Goal: Transaction & Acquisition: Purchase product/service

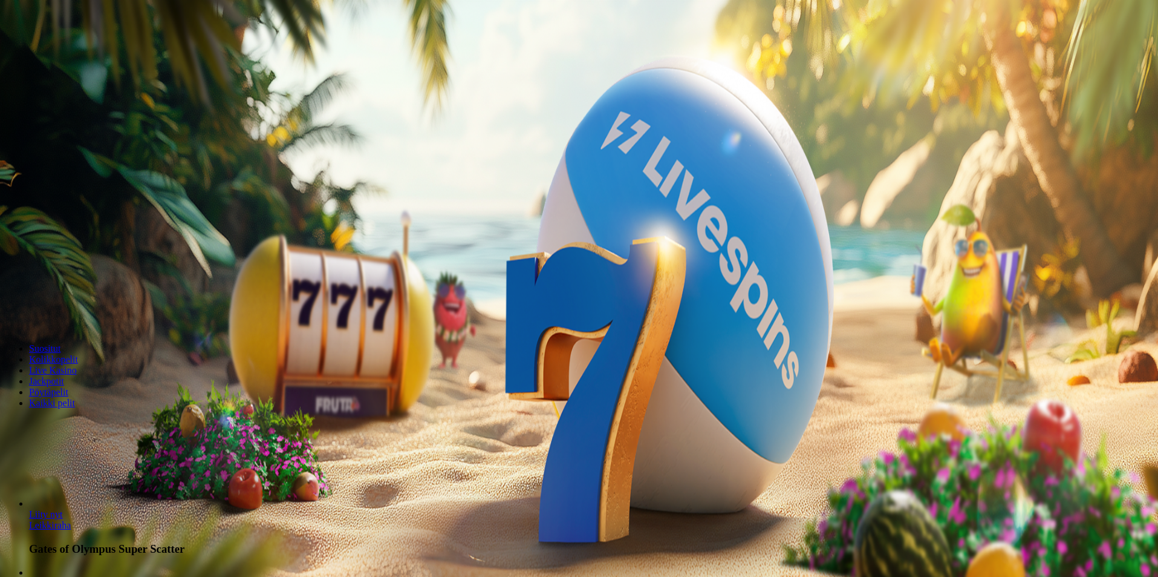
drag, startPoint x: 660, startPoint y: 277, endPoint x: 479, endPoint y: 265, distance: 181.9
click at [492, 267] on form "200 Ilmaiskierrosta €50 €150 €250 *** € € Talleta ja pelaa 200 kierrätysvapaata…" at bounding box center [579, 224] width 1149 height 196
type input "**"
click at [64, 316] on span "Talleta ja pelaa" at bounding box center [37, 316] width 54 height 9
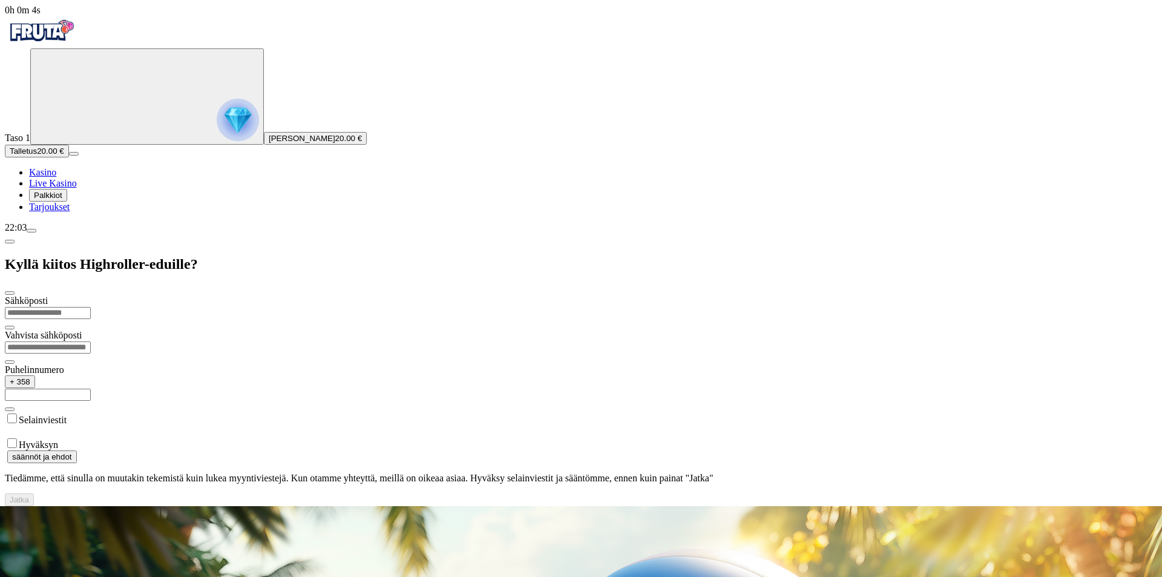
click at [91, 307] on input "email" at bounding box center [48, 313] width 86 height 12
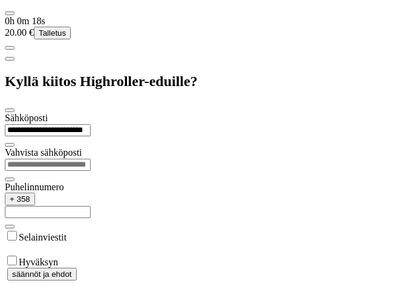
click at [91, 124] on input "**********" at bounding box center [48, 130] width 86 height 12
click at [88, 124] on input "**********" at bounding box center [48, 130] width 86 height 12
click at [91, 124] on input "**********" at bounding box center [48, 130] width 86 height 12
type input "**********"
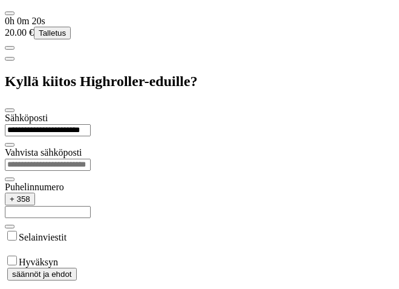
click at [187, 147] on div "Vahvista sähköposti" at bounding box center [200, 164] width 390 height 34
click at [91, 158] on input "email" at bounding box center [48, 164] width 86 height 12
drag, startPoint x: 160, startPoint y: 71, endPoint x: -9, endPoint y: 68, distance: 169.4
click at [91, 158] on input "email" at bounding box center [48, 164] width 86 height 12
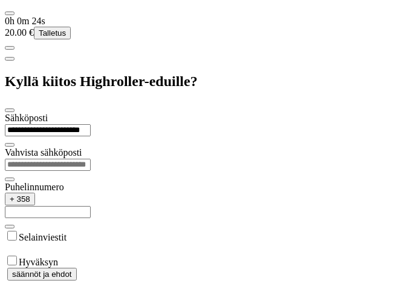
paste input "**********"
type input "**********"
click at [151, 221] on form "**********" at bounding box center [200, 223] width 390 height 221
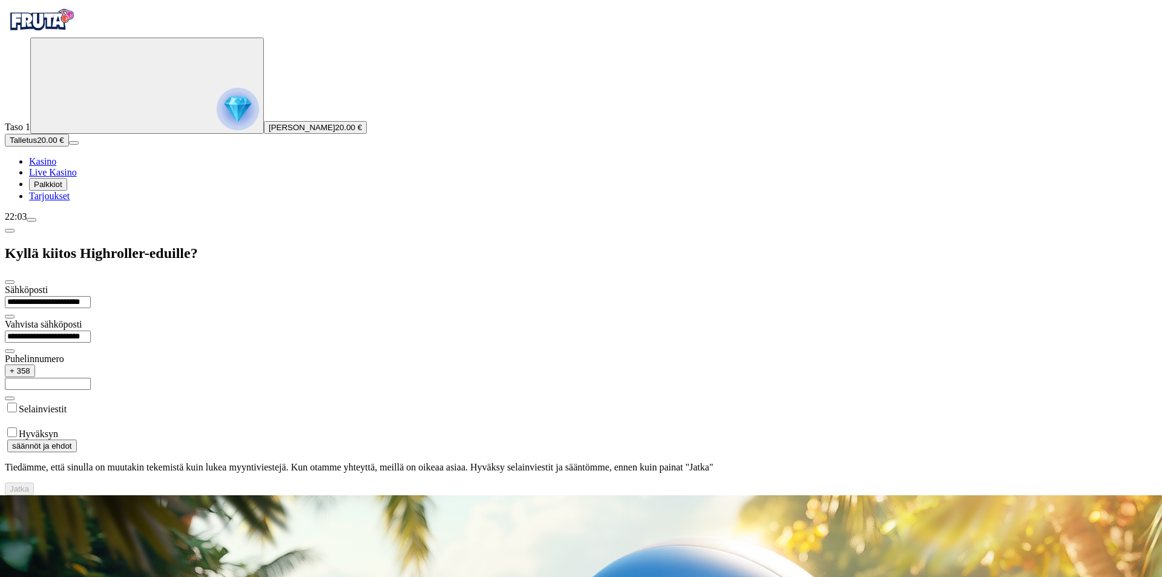
click at [91, 377] on input "text" at bounding box center [48, 383] width 86 height 12
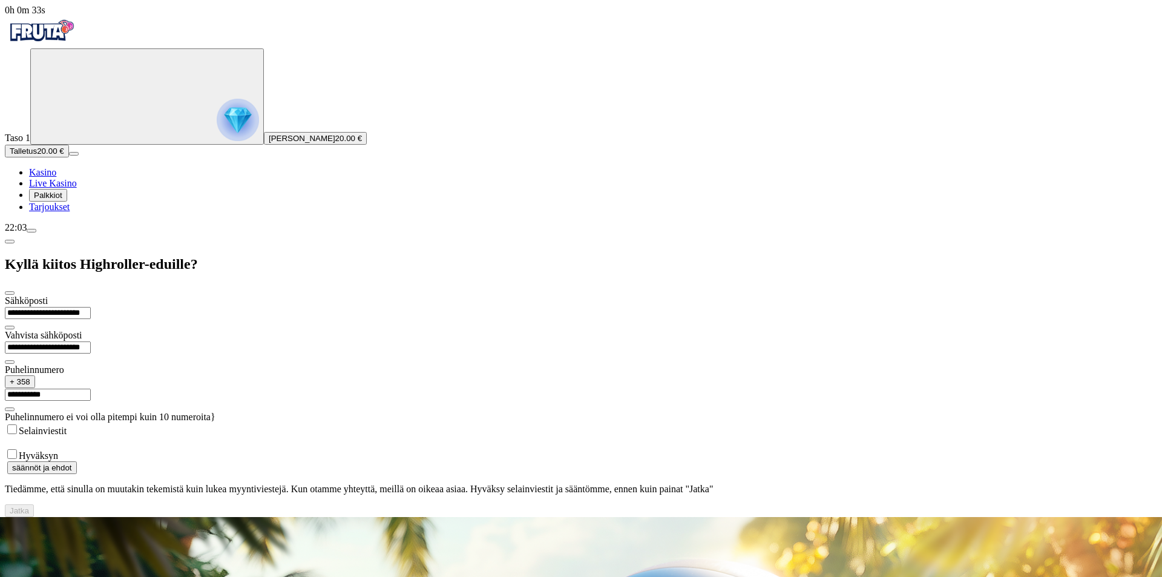
drag, startPoint x: 296, startPoint y: 197, endPoint x: 192, endPoint y: 191, distance: 104.3
click at [193, 375] on div "**********" at bounding box center [581, 393] width 1152 height 36
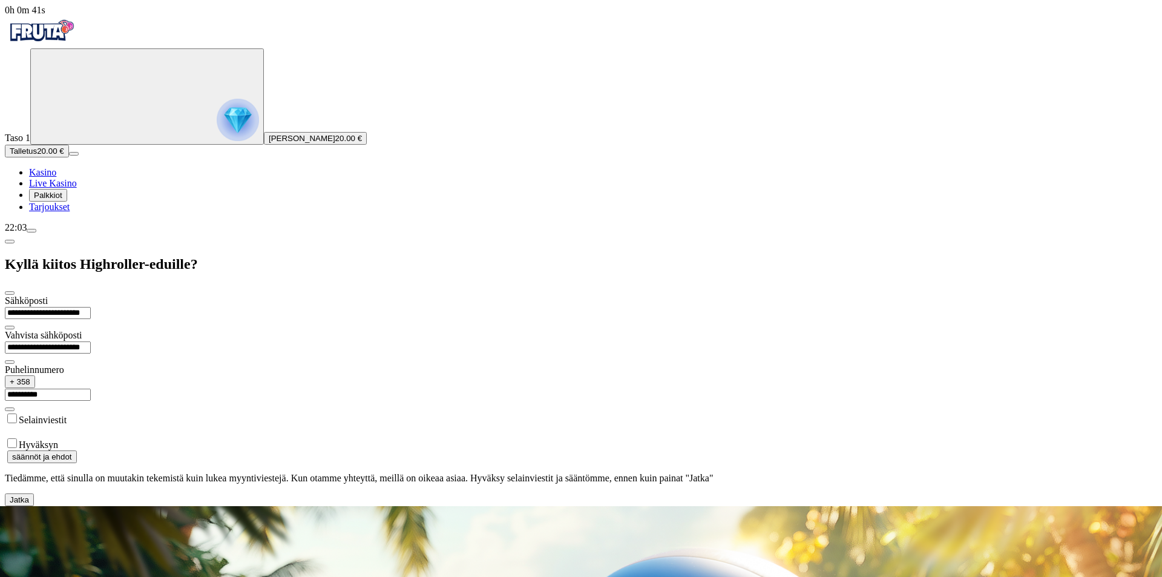
type input "**********"
click at [29, 495] on span "Jatka" at bounding box center [19, 499] width 19 height 9
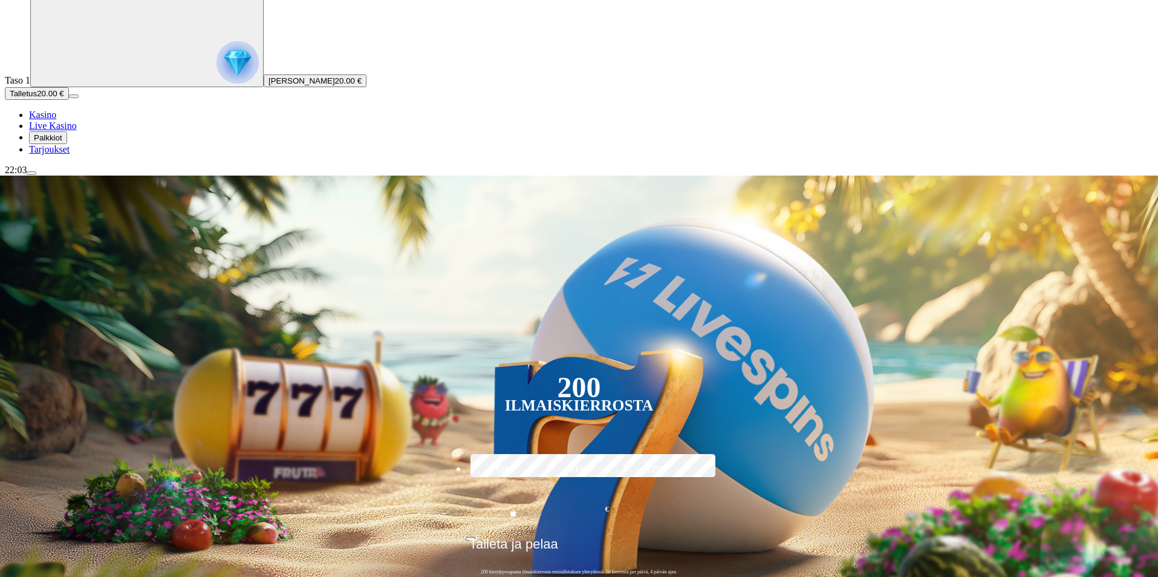
scroll to position [60, 0]
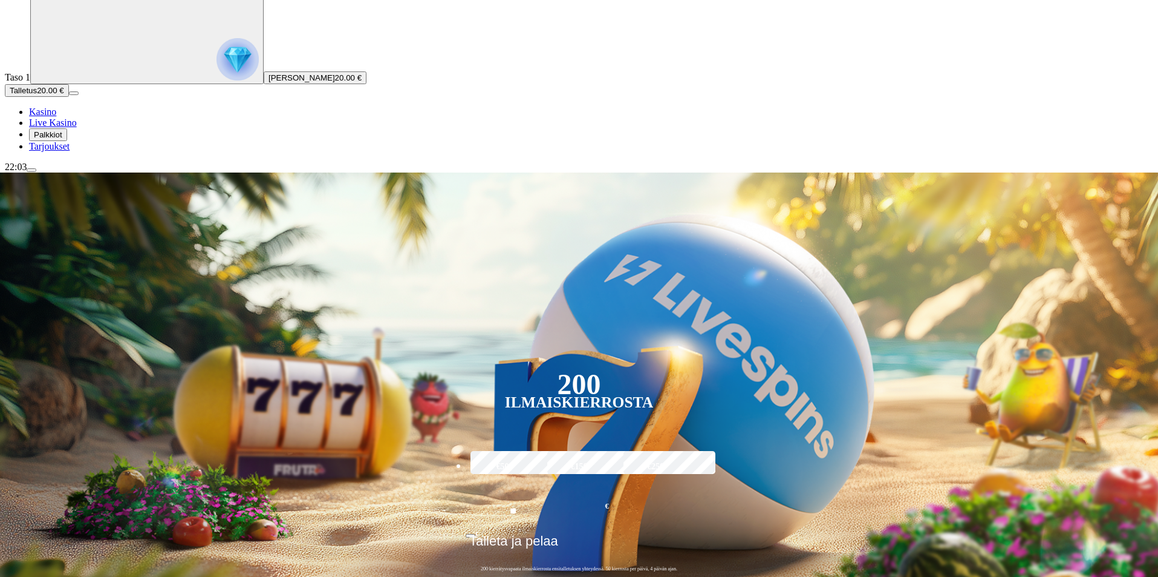
click at [53, 139] on span "Palkkiot" at bounding box center [48, 134] width 28 height 9
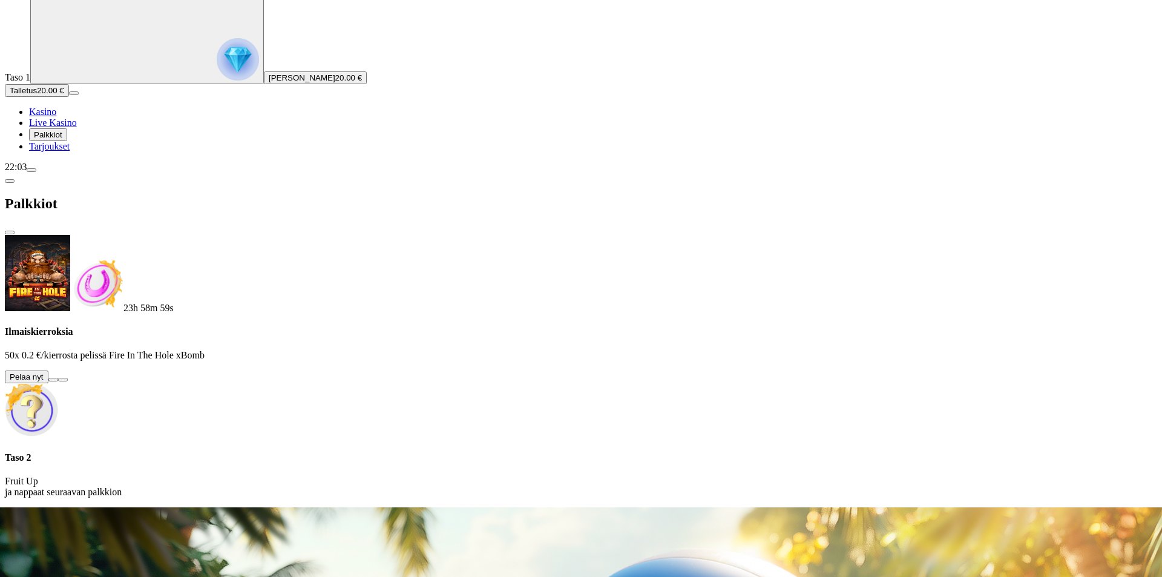
click at [58, 377] on button at bounding box center [53, 379] width 10 height 4
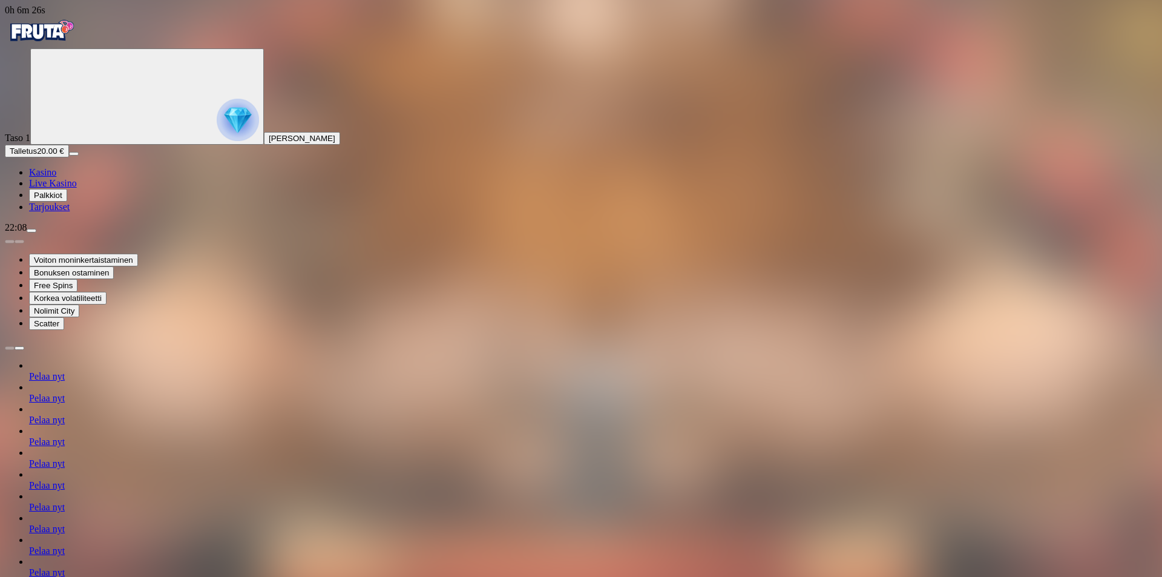
click at [42, 40] on img "Primary" at bounding box center [41, 31] width 73 height 30
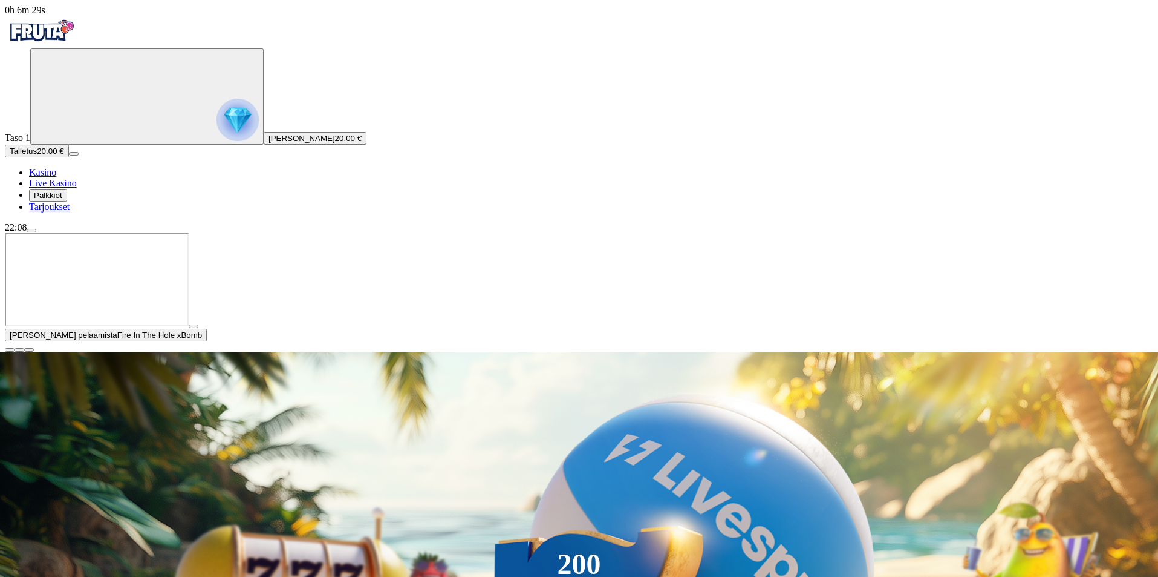
click at [10, 350] on span "close icon" at bounding box center [10, 350] width 0 height 0
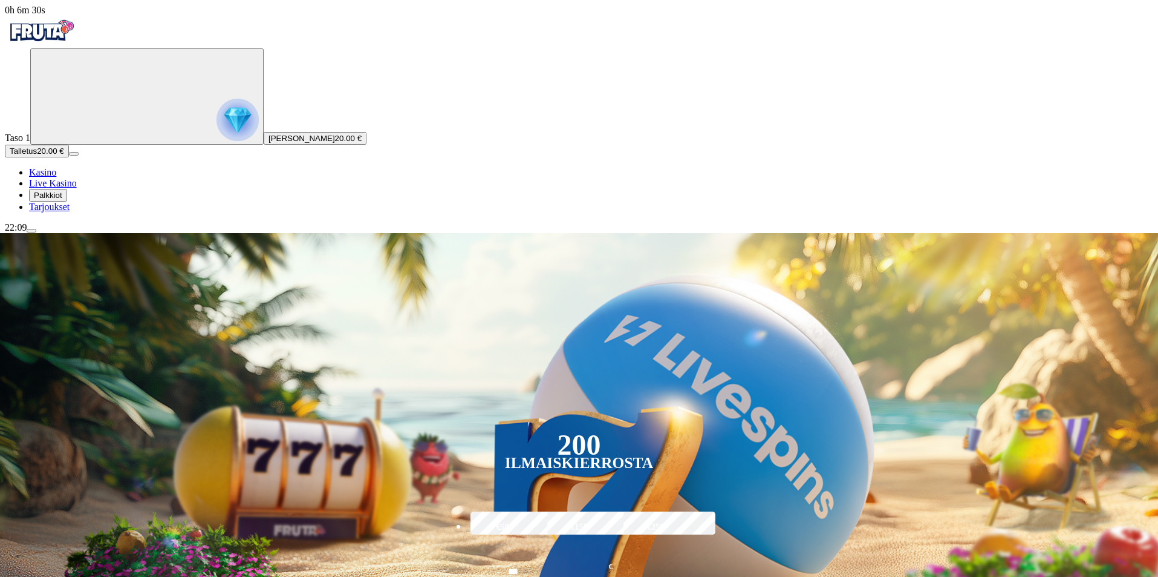
click at [60, 200] on span "Palkkiot" at bounding box center [48, 195] width 28 height 9
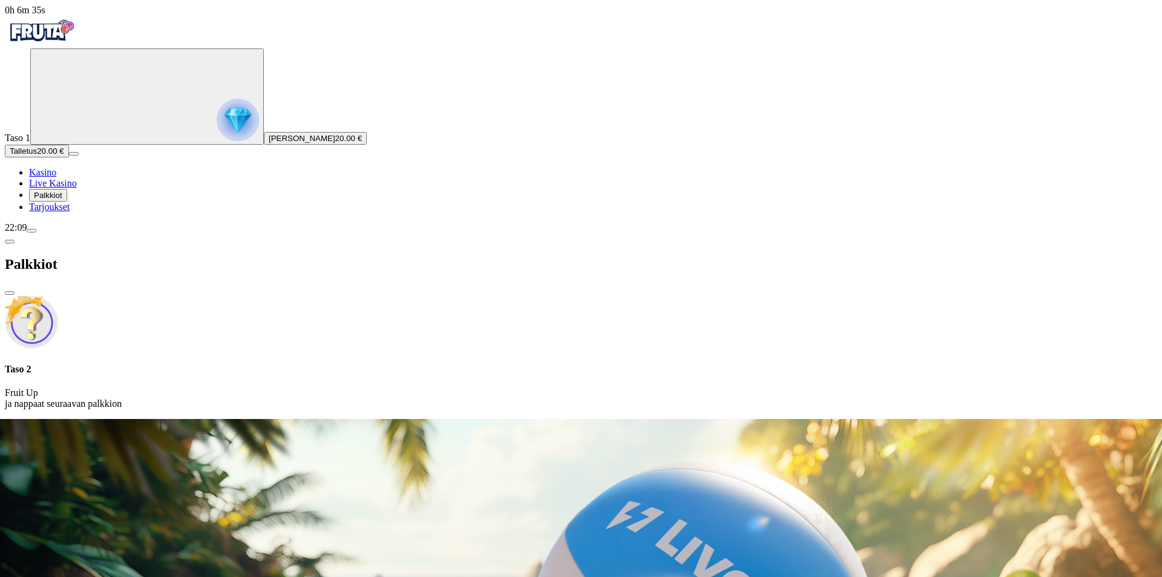
click at [68, 212] on span "Tarjoukset" at bounding box center [49, 206] width 41 height 10
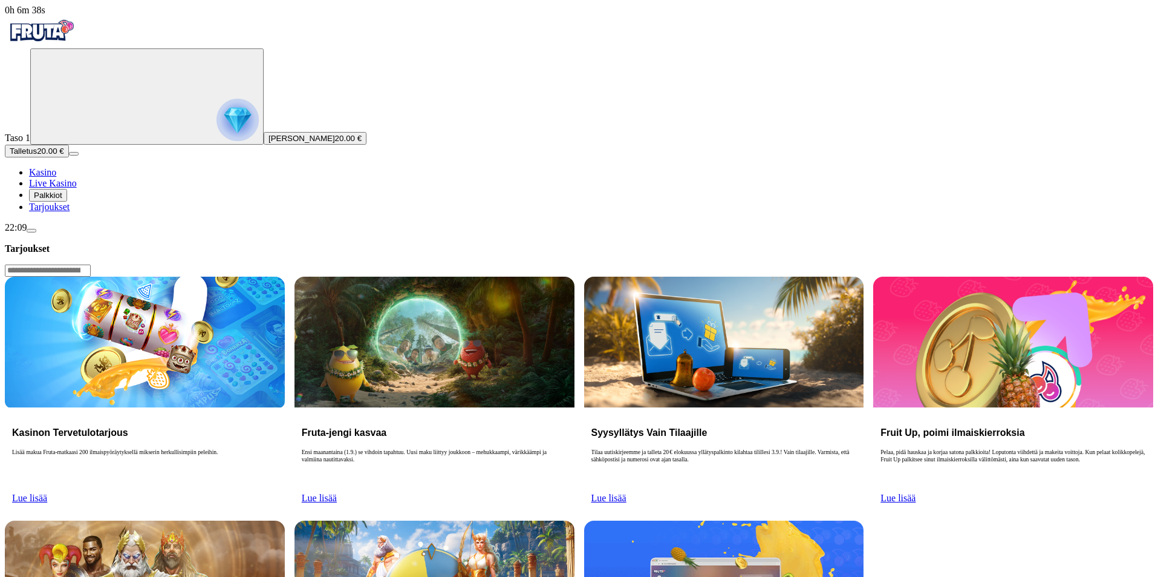
click at [47, 492] on span "Lue lisää" at bounding box center [29, 497] width 35 height 10
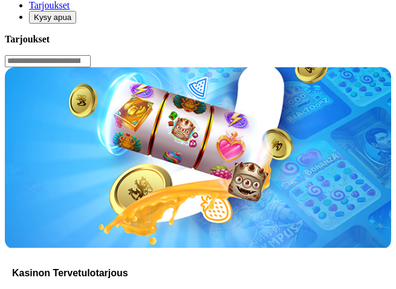
scroll to position [121, 0]
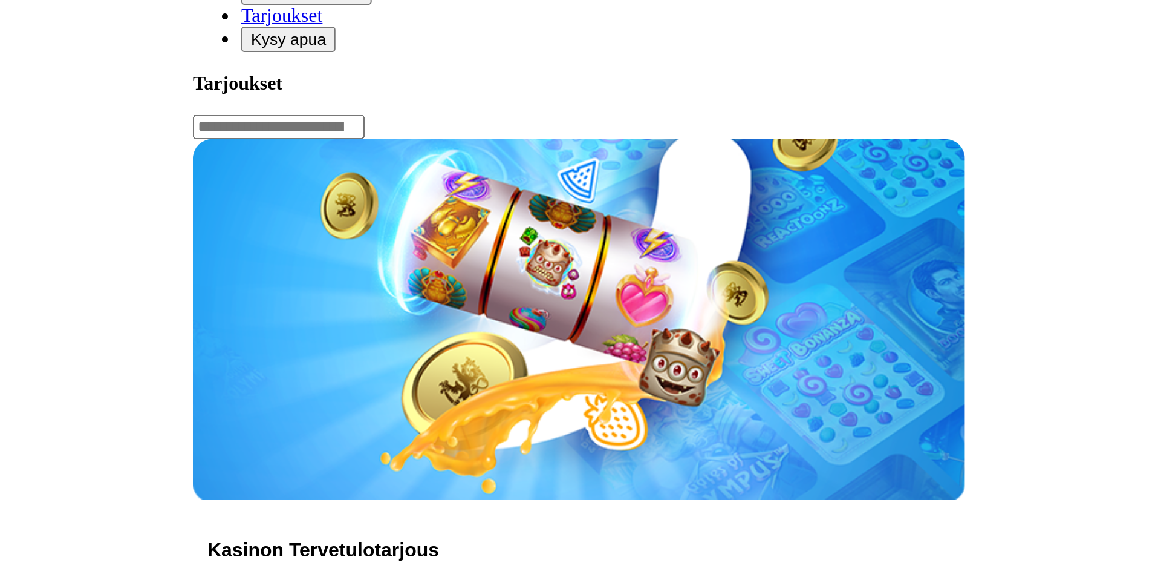
scroll to position [0, 0]
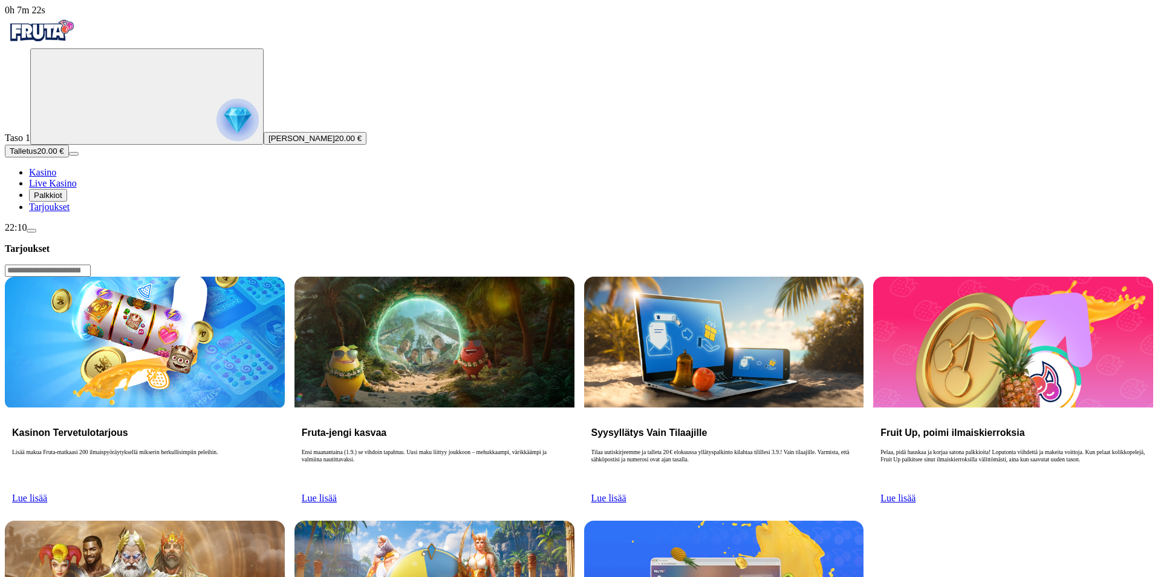
click at [47, 492] on span "Lue lisää" at bounding box center [29, 497] width 35 height 10
drag, startPoint x: 217, startPoint y: 195, endPoint x: 351, endPoint y: 206, distance: 134.7
click at [278, 448] on p "Lisää makua Fruta-matkaasi 200 ilmaispyöräytyksellä mikserin herkullisimpiin pe…" at bounding box center [145, 467] width 266 height 39
click at [67, 201] on button "Palkkiot" at bounding box center [48, 195] width 38 height 13
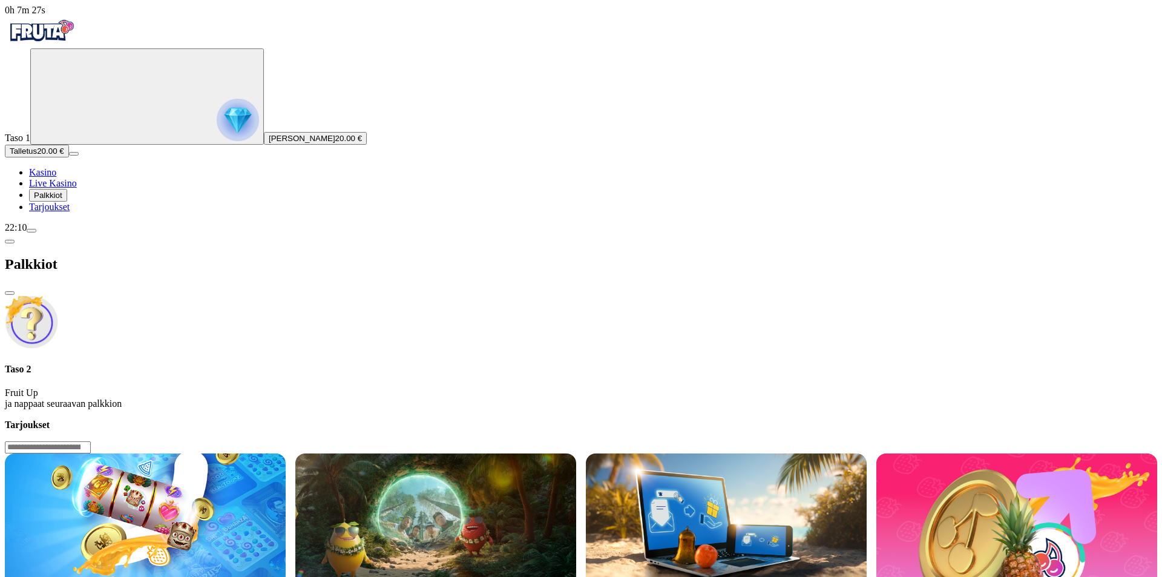
click at [77, 188] on span "Live Kasino" at bounding box center [53, 183] width 48 height 10
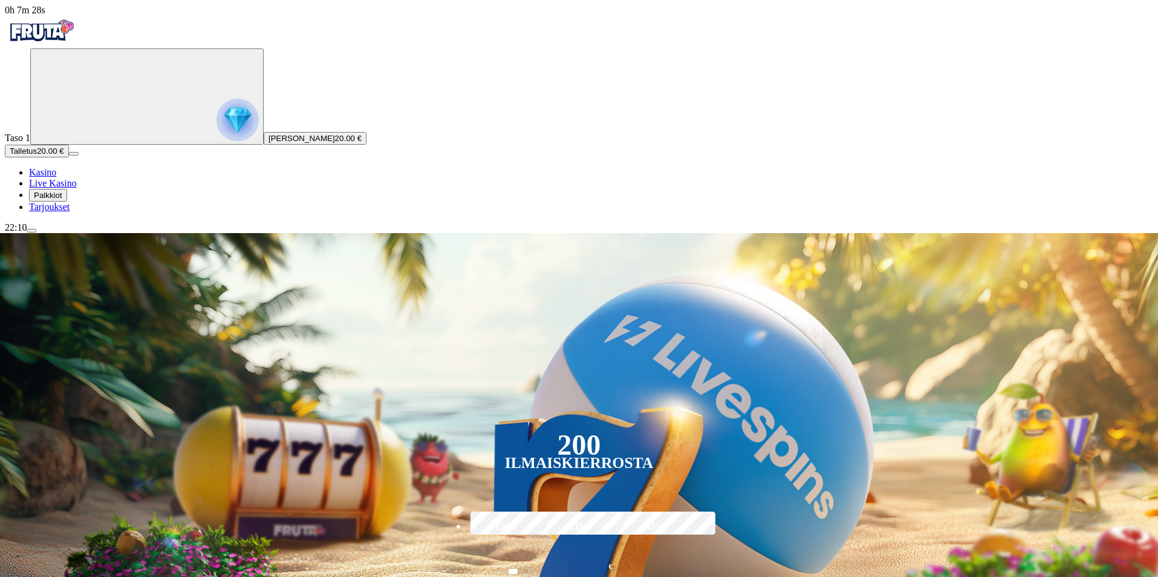
click at [56, 177] on span "Kasino" at bounding box center [42, 172] width 27 height 10
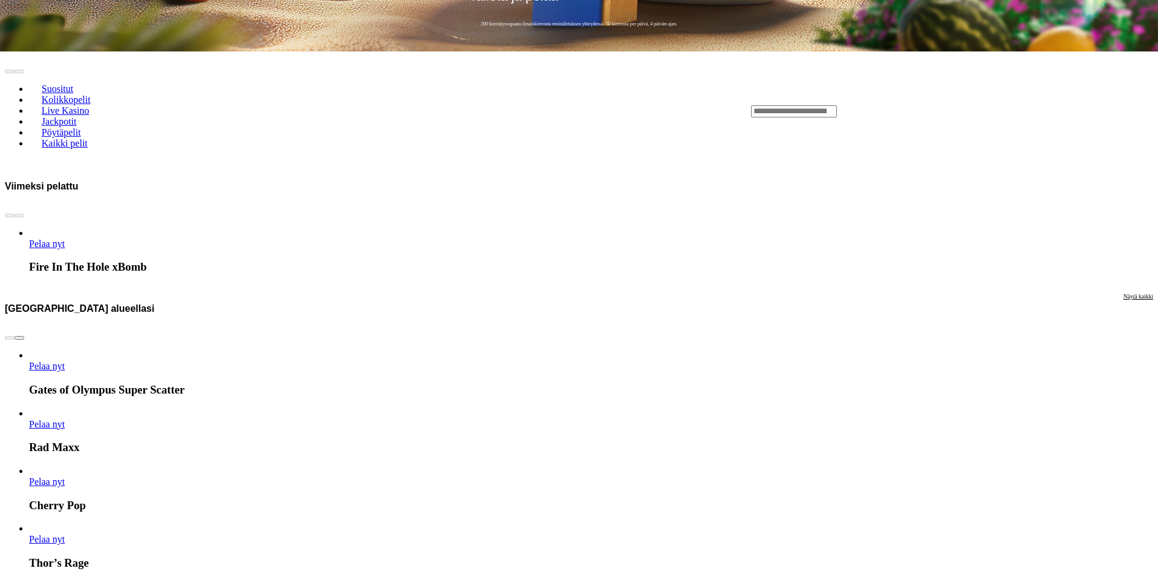
scroll to position [665, 0]
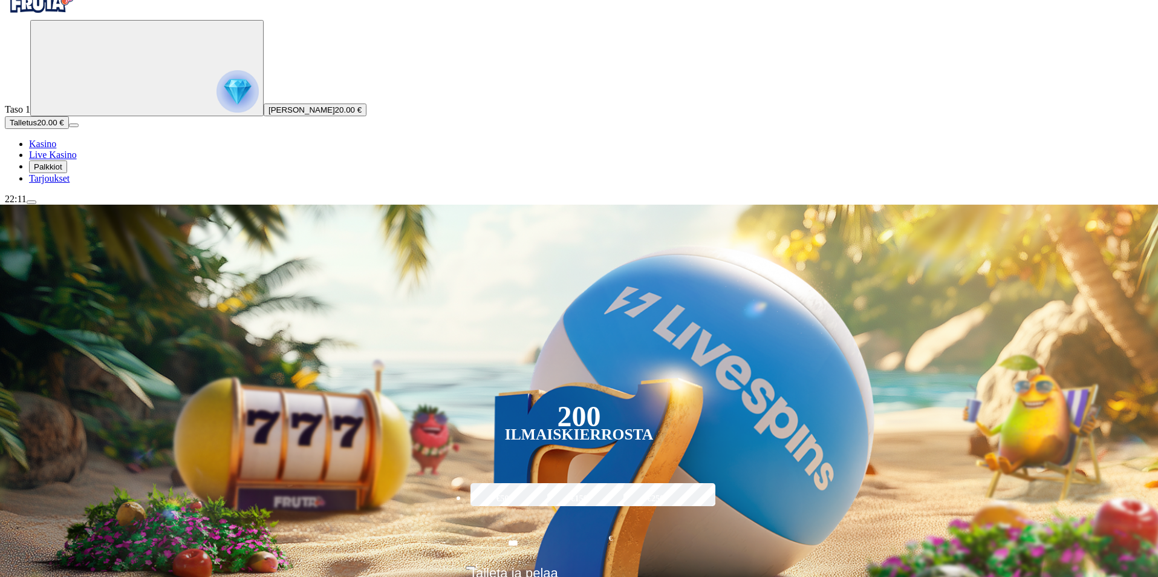
scroll to position [0, 0]
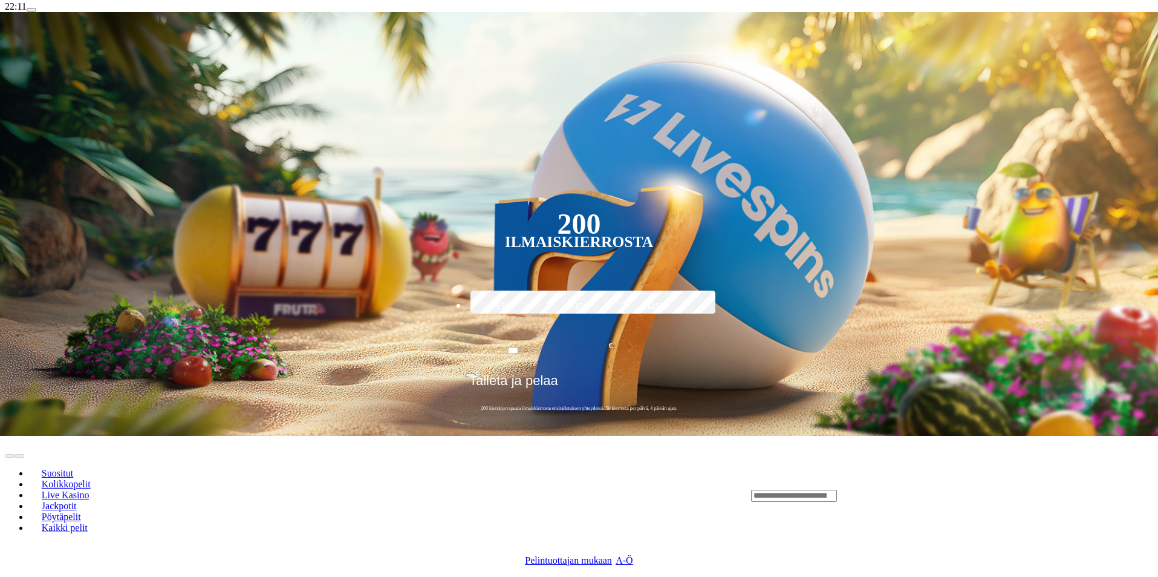
scroll to position [242, 0]
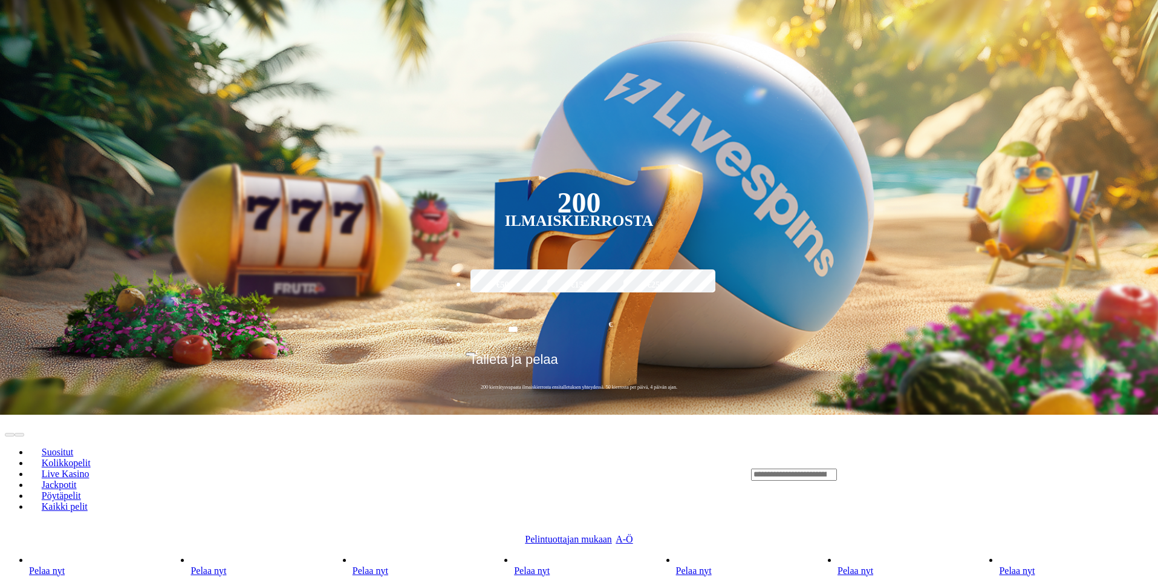
click at [78, 446] on span "Suositut" at bounding box center [57, 451] width 41 height 10
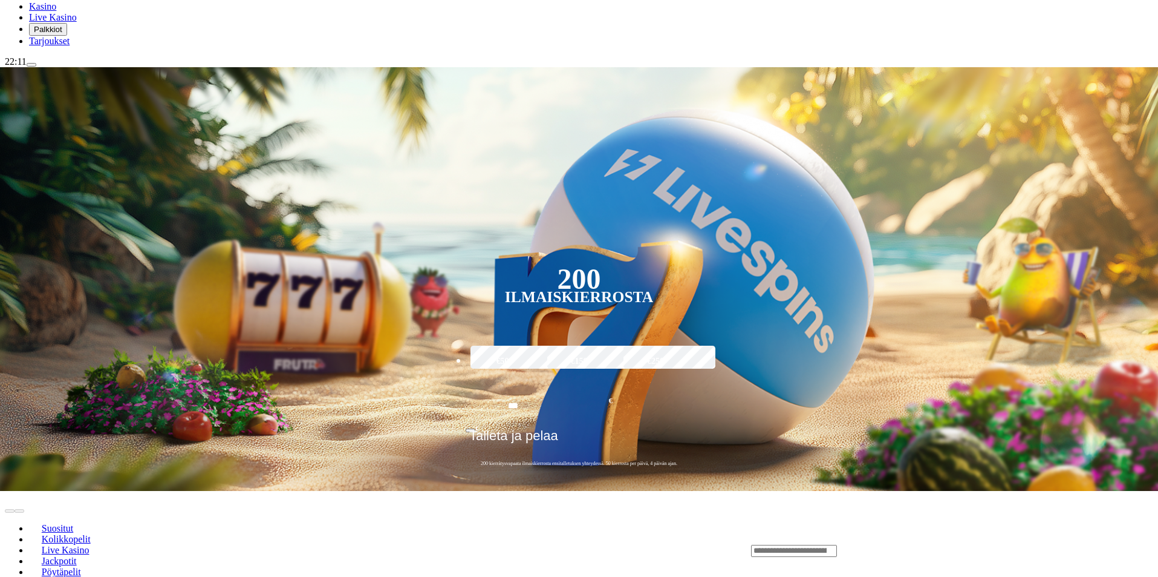
scroll to position [363, 0]
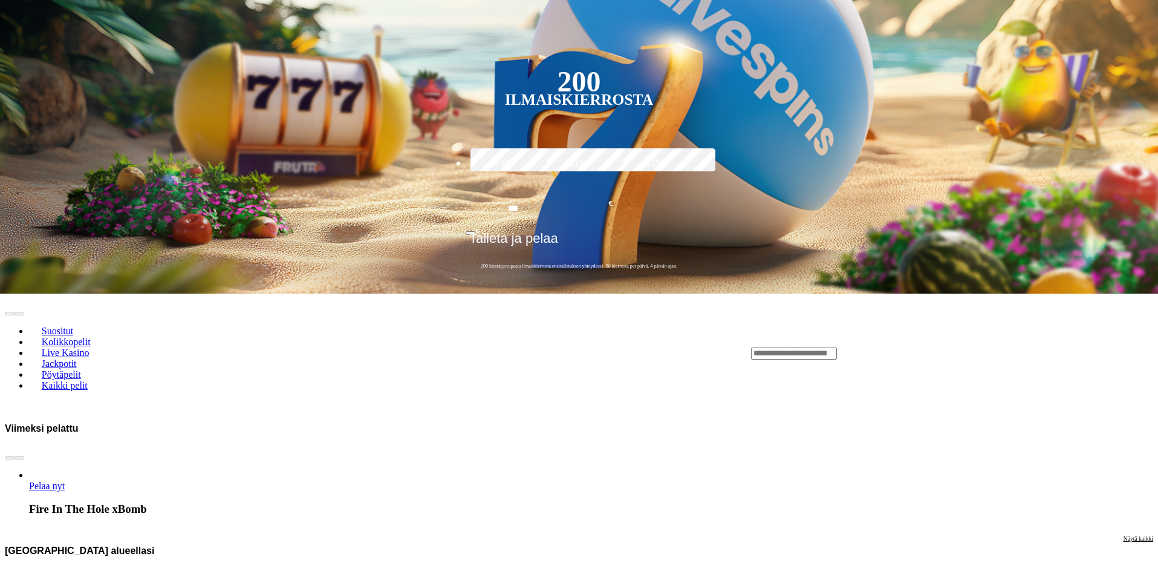
click at [93, 380] on span "Kaikki pelit" at bounding box center [65, 385] width 56 height 10
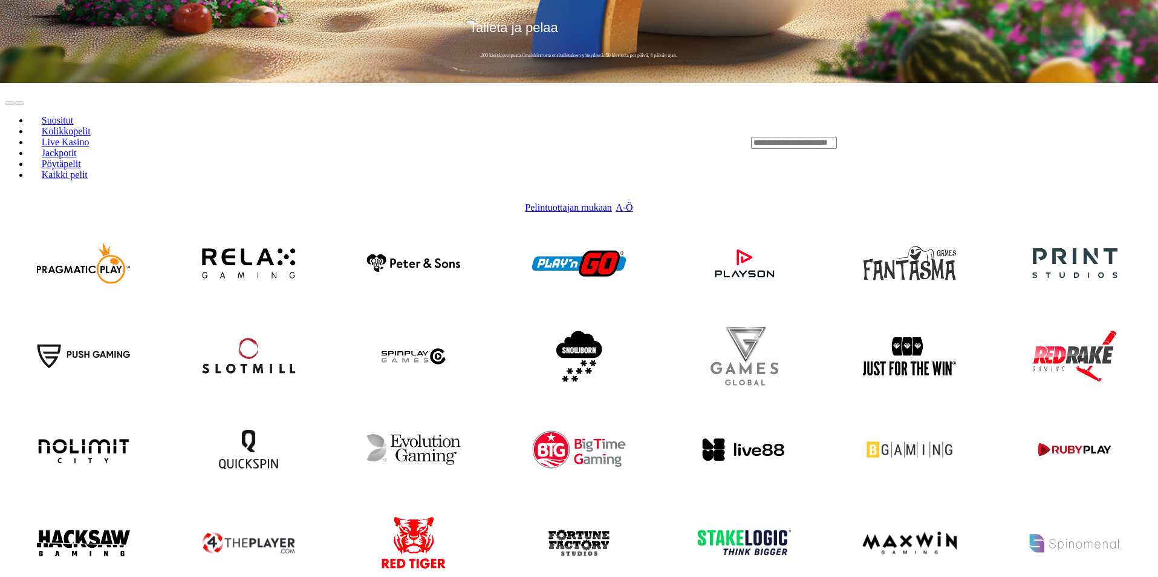
scroll to position [544, 0]
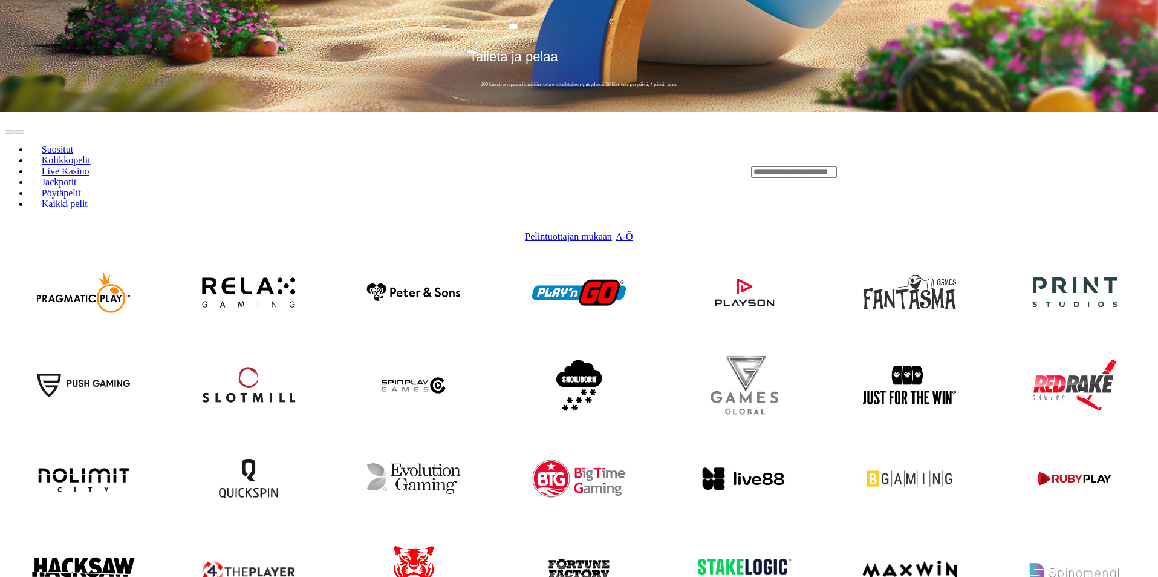
click at [140, 519] on img at bounding box center [83, 571] width 114 height 105
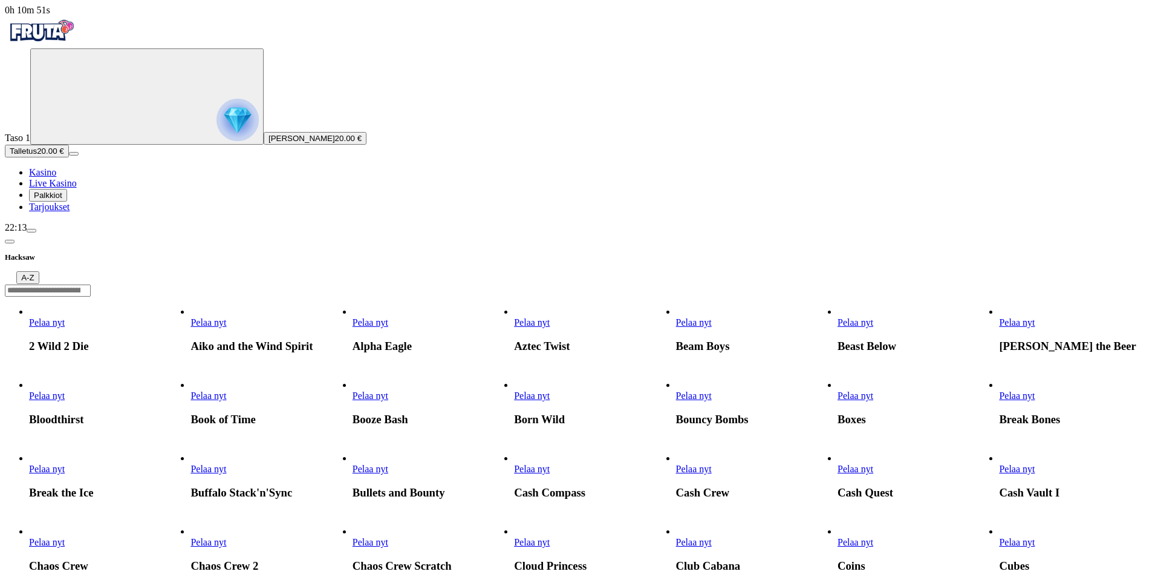
click at [91, 284] on input "Search" at bounding box center [48, 290] width 86 height 12
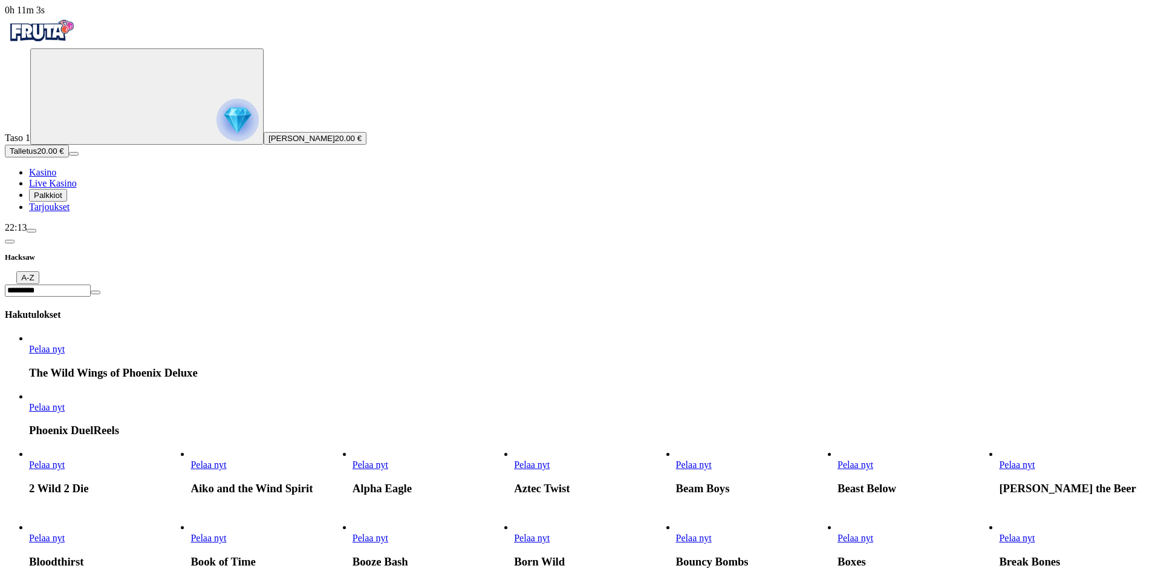
type input "*********"
click at [65, 402] on span "Pelaa nyt" at bounding box center [47, 407] width 36 height 10
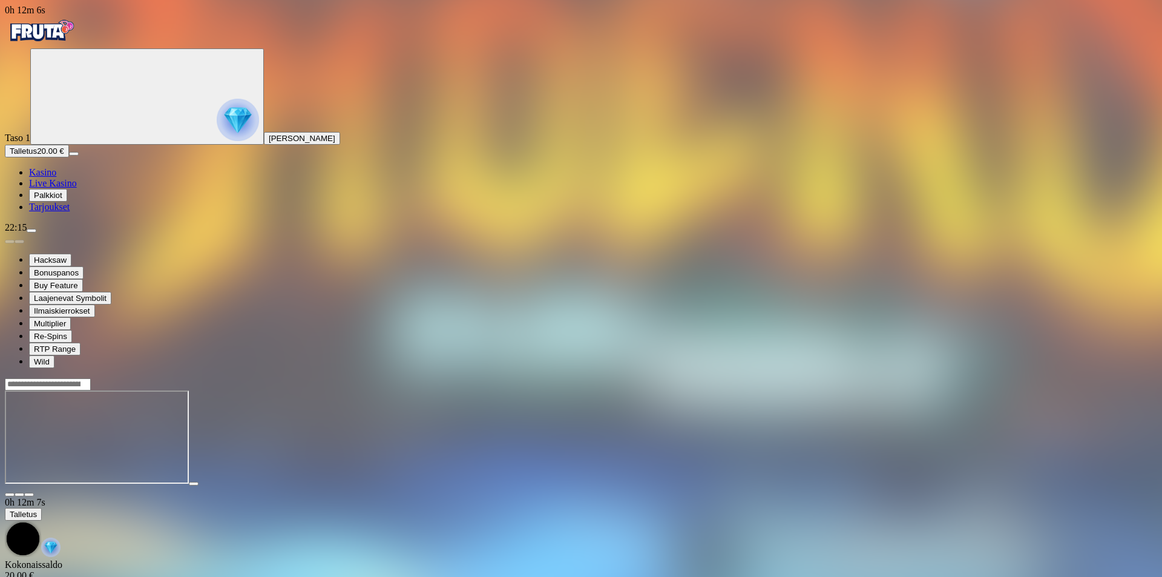
click at [15, 492] on button "button" at bounding box center [10, 494] width 10 height 4
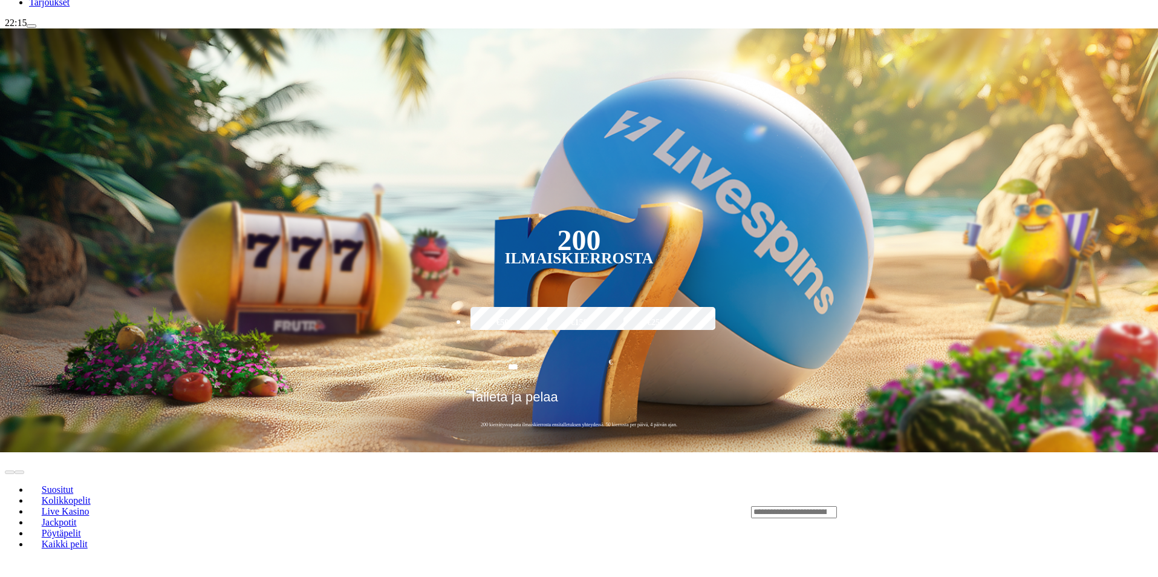
scroll to position [242, 0]
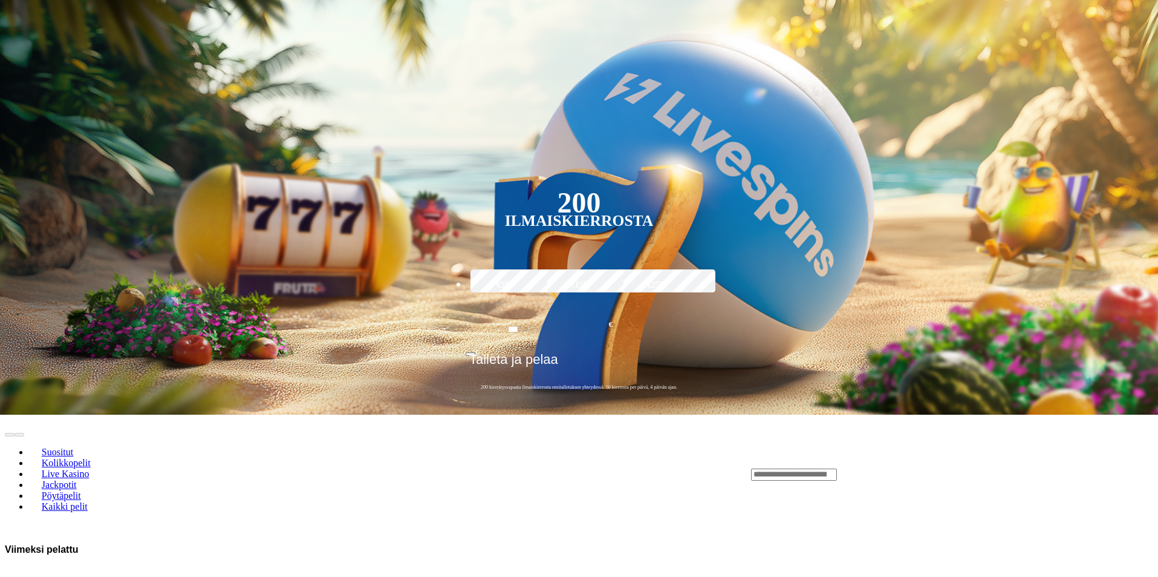
click at [837, 468] on input "Search" at bounding box center [794, 474] width 86 height 12
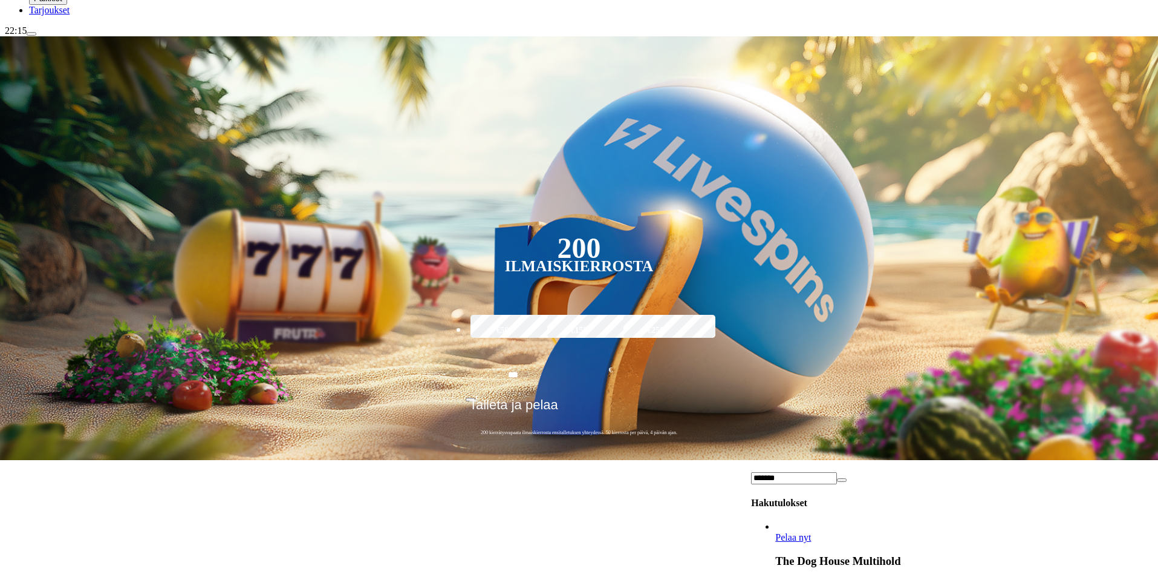
scroll to position [181, 0]
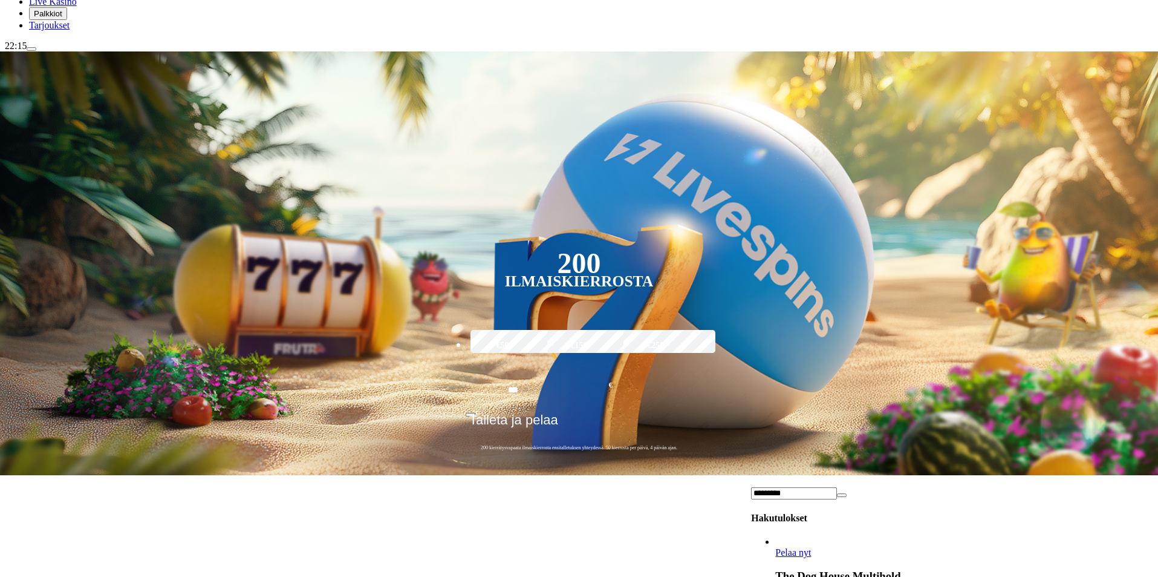
type input "*********"
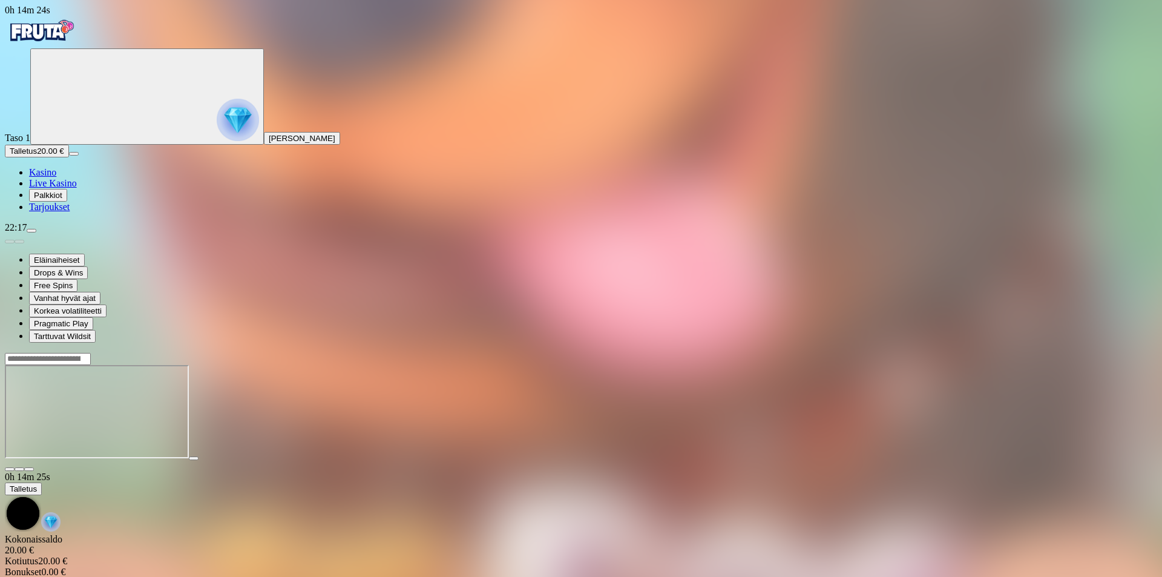
click at [10, 469] on span "close icon" at bounding box center [10, 469] width 0 height 0
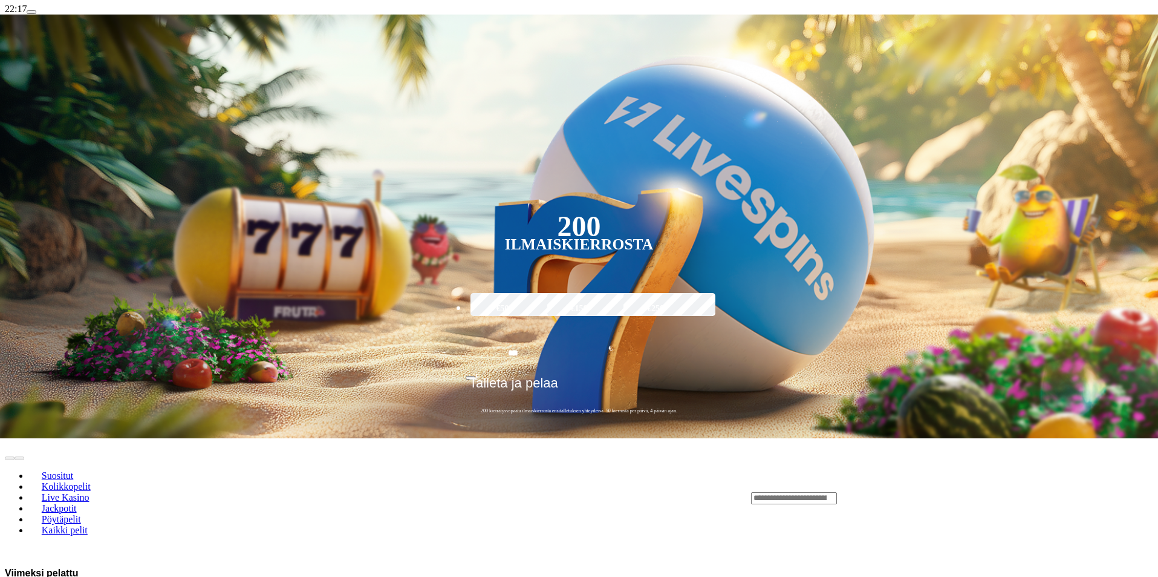
scroll to position [215, 0]
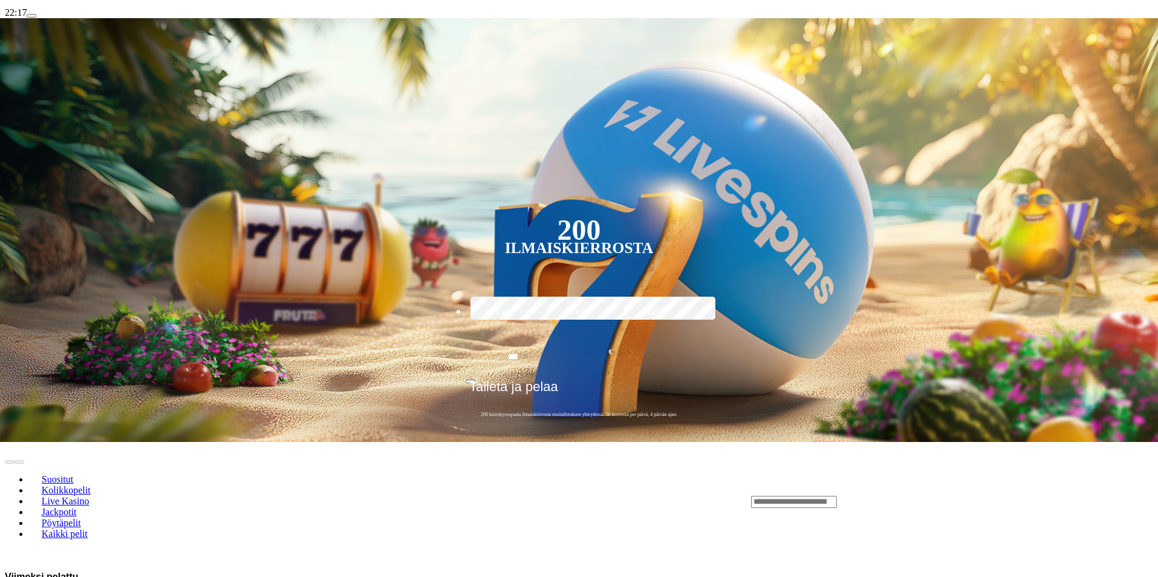
click at [837, 495] on input "Search" at bounding box center [794, 501] width 86 height 12
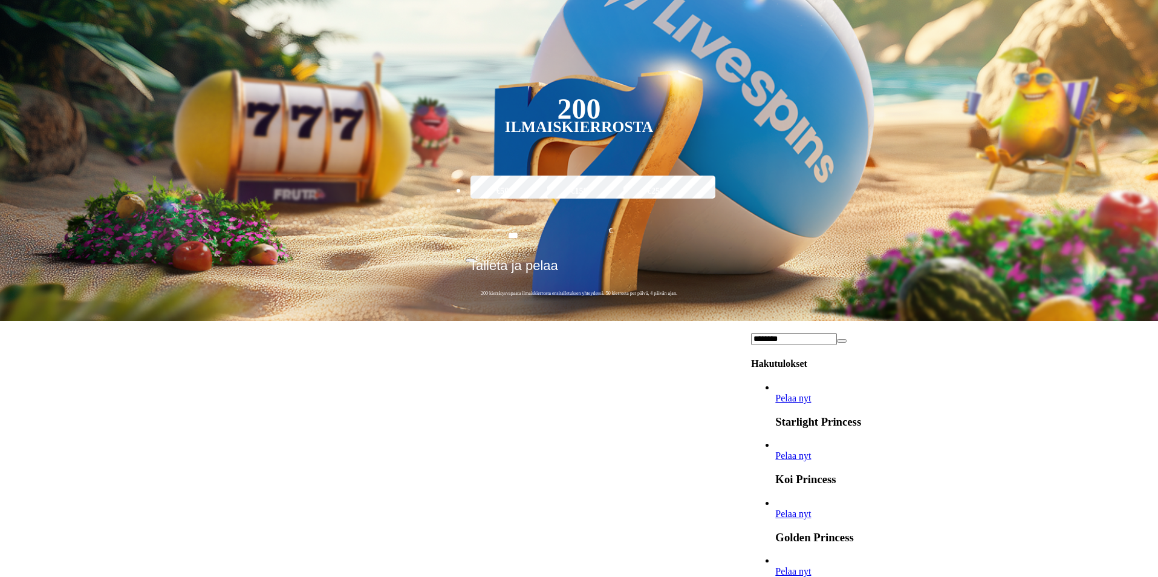
scroll to position [559, 0]
type input "********"
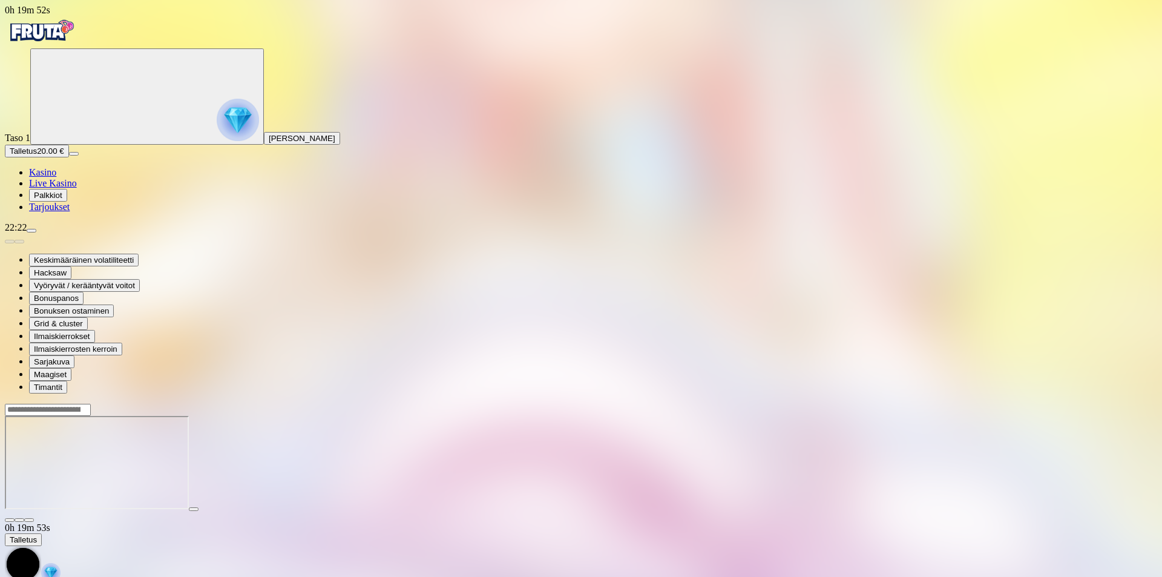
click at [10, 520] on span "close icon" at bounding box center [10, 520] width 0 height 0
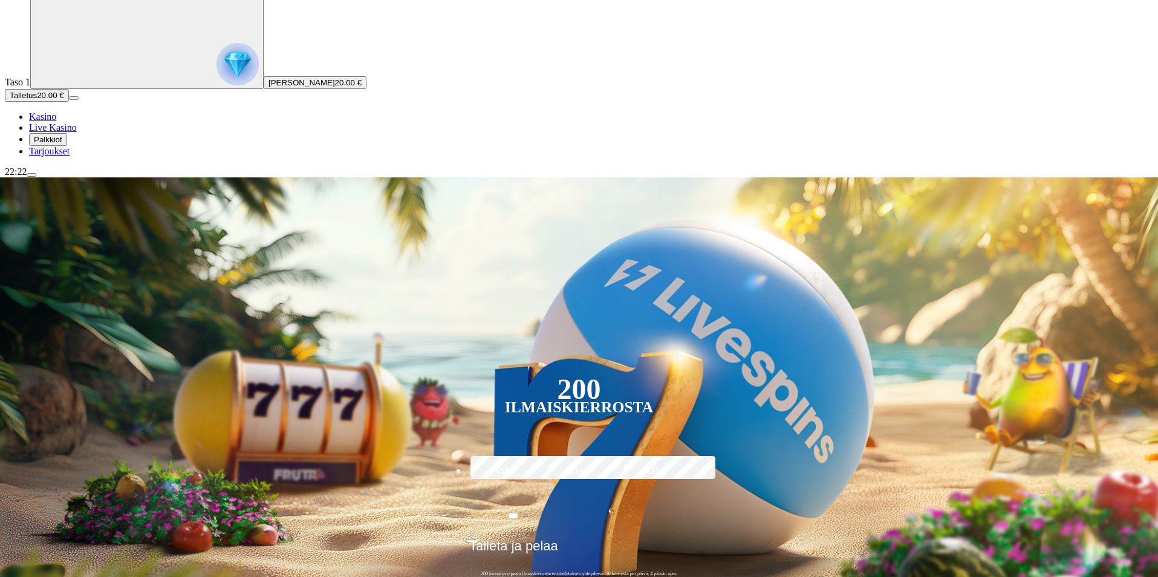
scroll to position [60, 0]
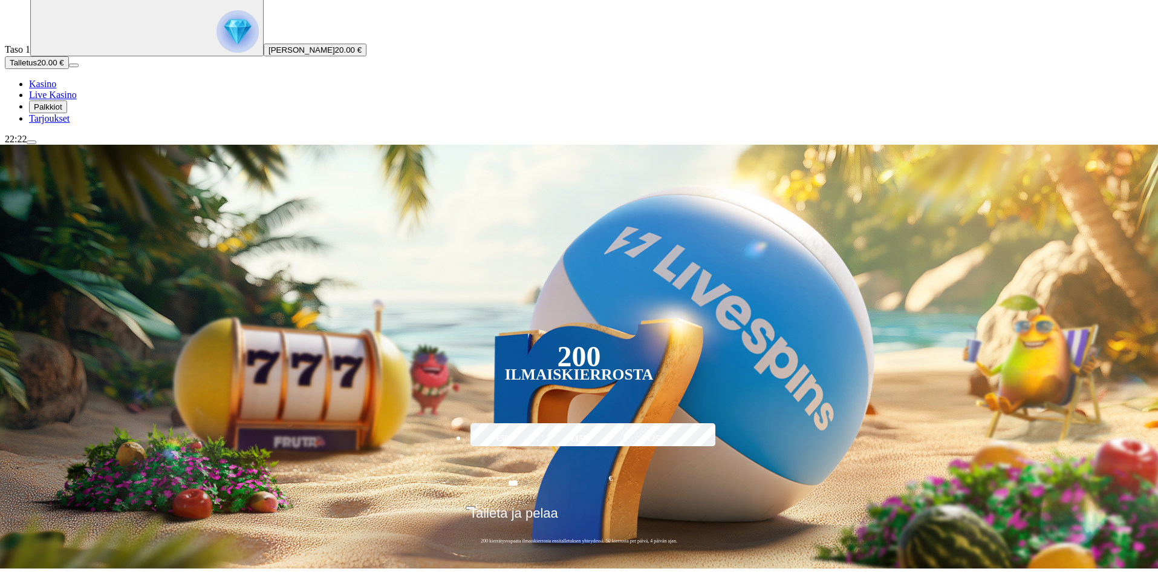
scroll to position [121, 0]
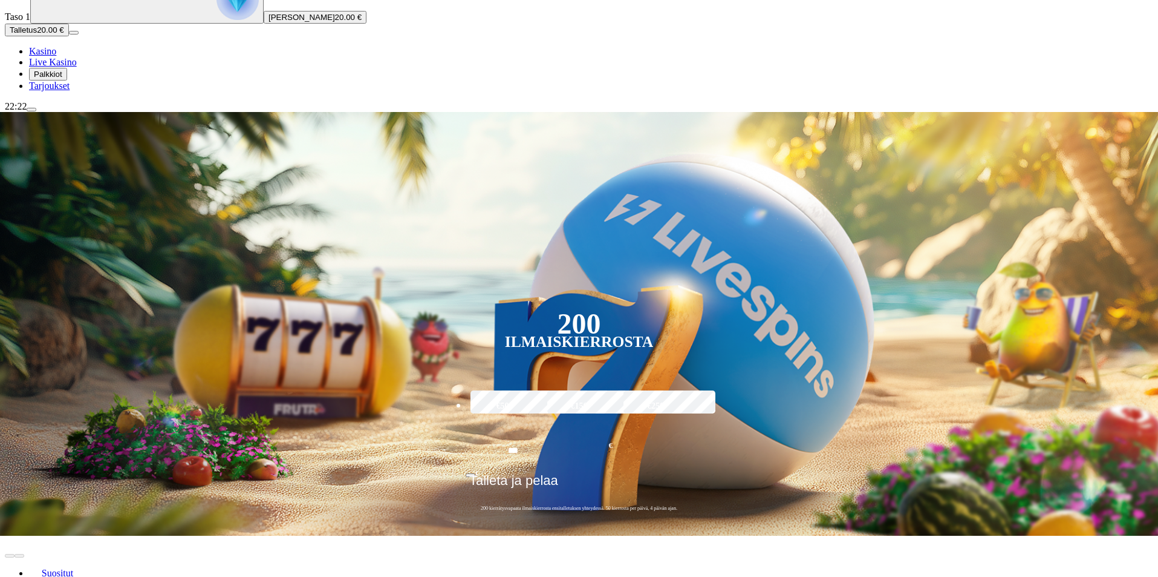
click at [78, 567] on span "Suositut" at bounding box center [57, 572] width 41 height 10
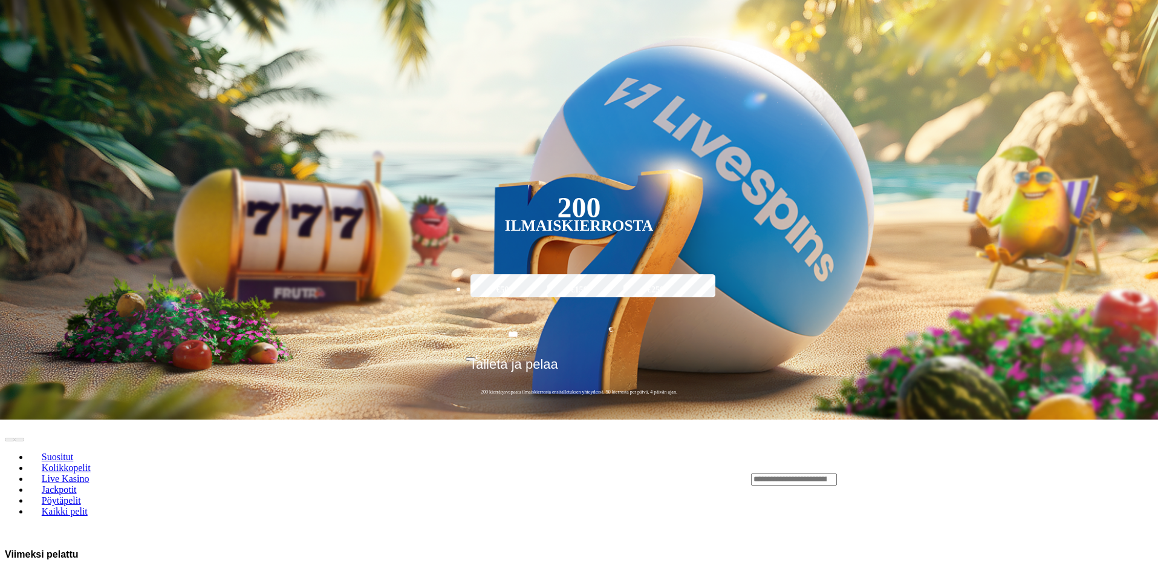
scroll to position [242, 0]
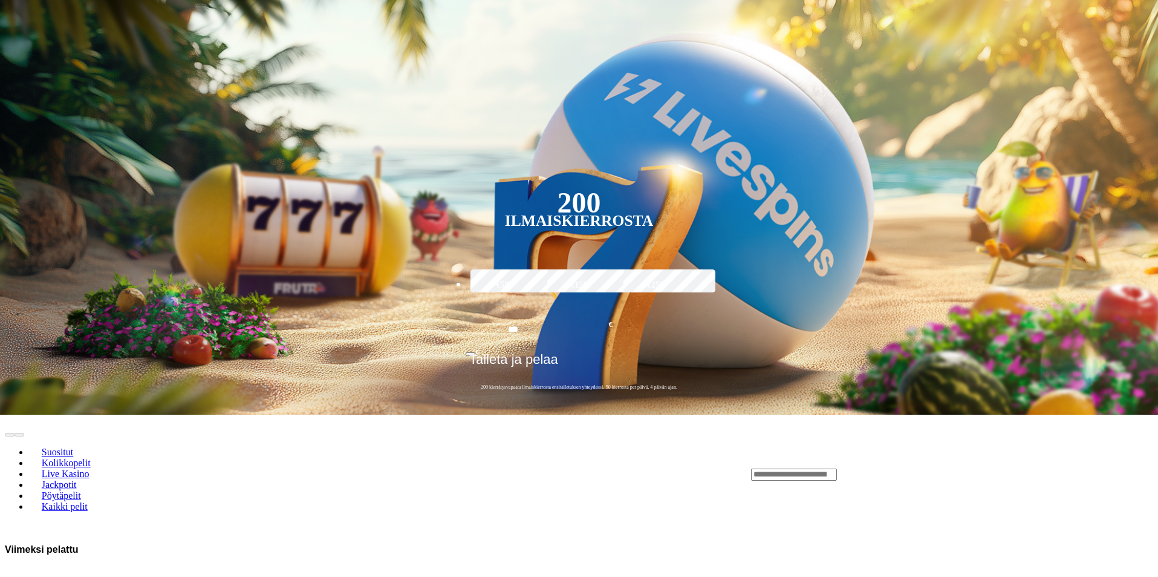
click at [837, 468] on input "Search" at bounding box center [794, 474] width 86 height 12
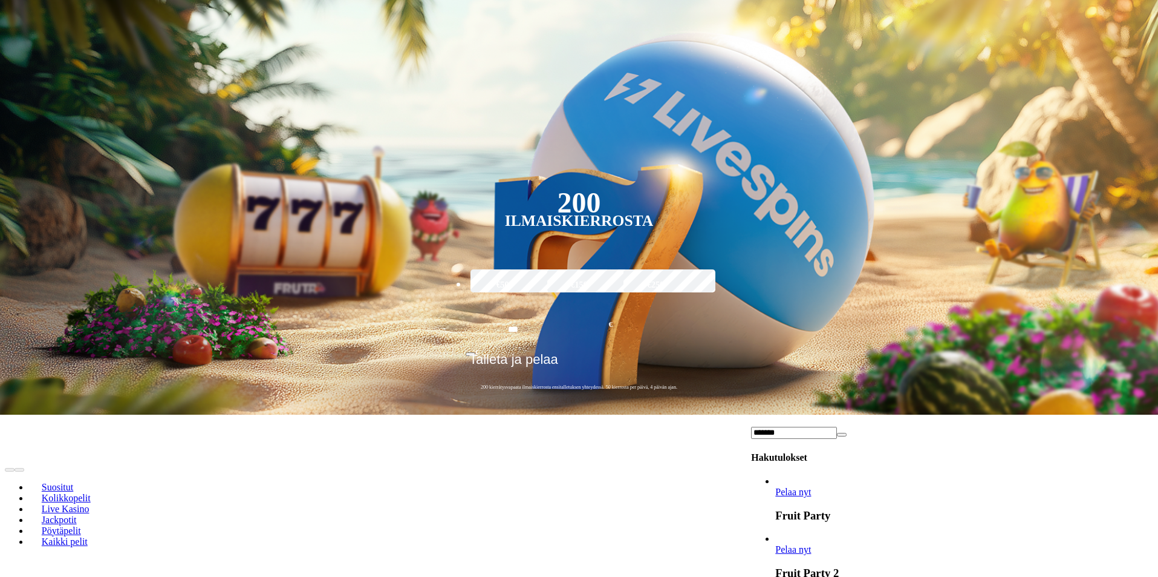
type input "*******"
click at [811, 486] on span "Pelaa nyt" at bounding box center [794, 491] width 36 height 10
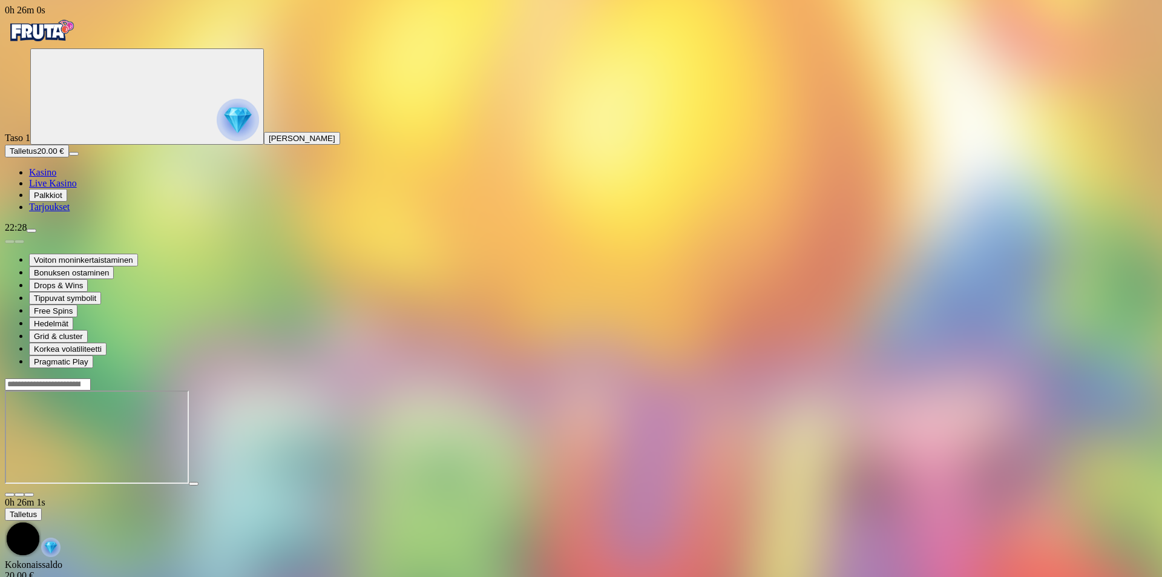
click at [60, 201] on button "Palkkiot" at bounding box center [48, 195] width 38 height 13
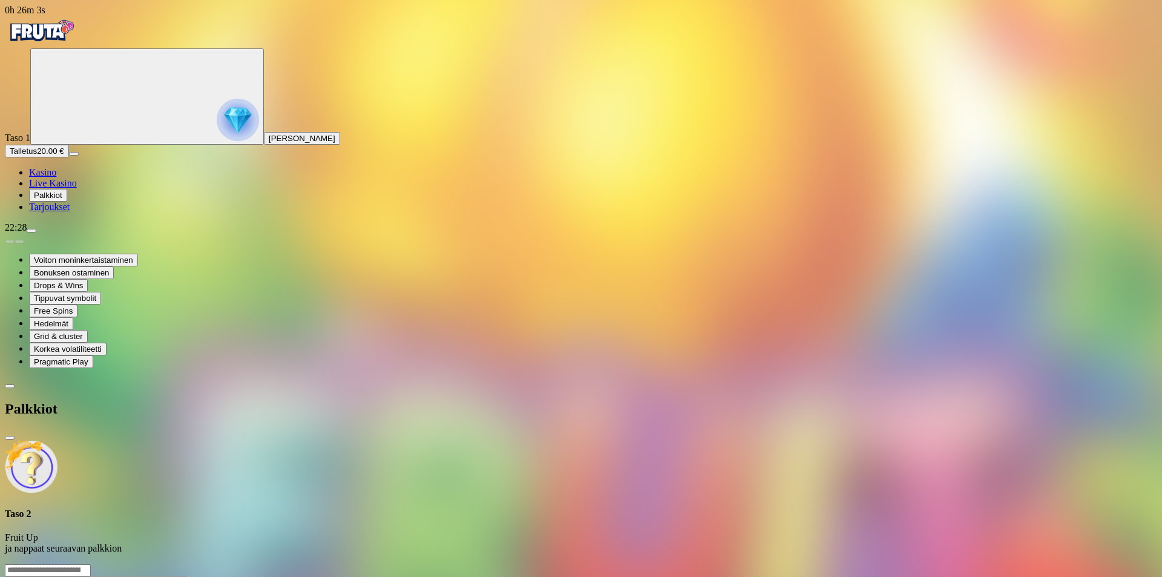
click at [269, 143] on span "[PERSON_NAME]" at bounding box center [302, 138] width 67 height 9
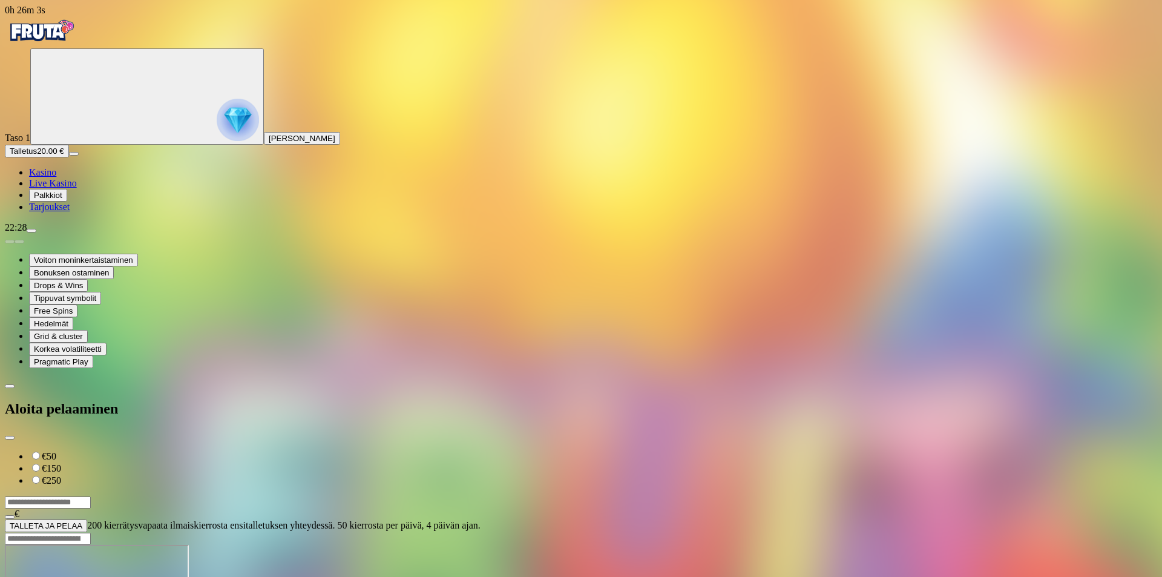
click at [269, 143] on span "[PERSON_NAME]" at bounding box center [302, 138] width 67 height 9
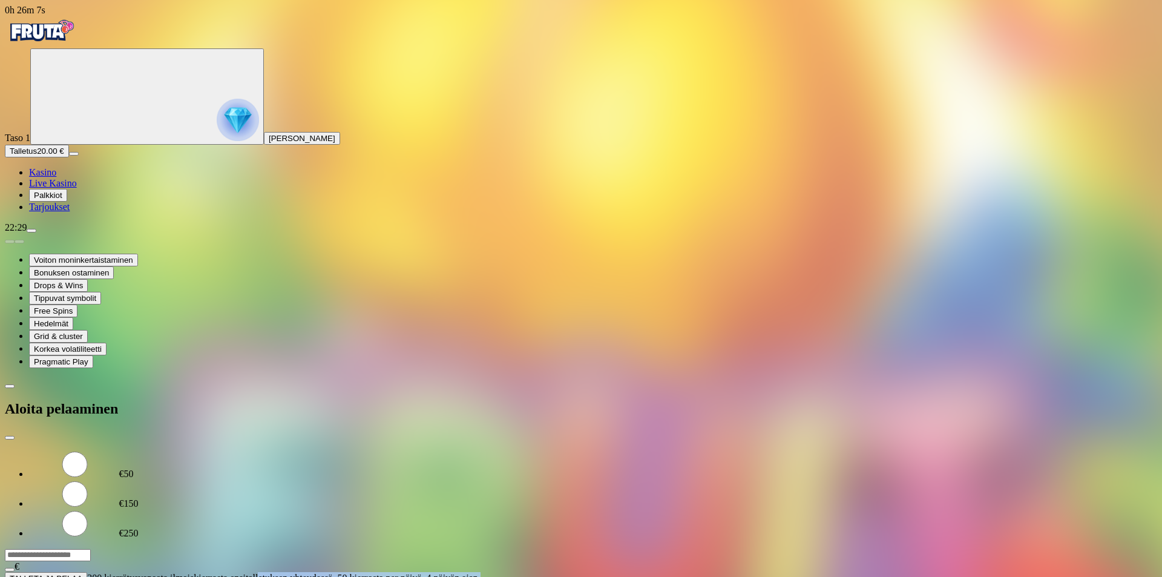
drag, startPoint x: 181, startPoint y: 215, endPoint x: 263, endPoint y: 232, distance: 82.7
click at [263, 572] on span "200 kierrätysvapaata ilmaiskierrosta ensitalletuksen yhteydessä. 50 kierrosta p…" at bounding box center [283, 577] width 393 height 10
click at [59, 212] on span "Tarjoukset" at bounding box center [49, 206] width 41 height 10
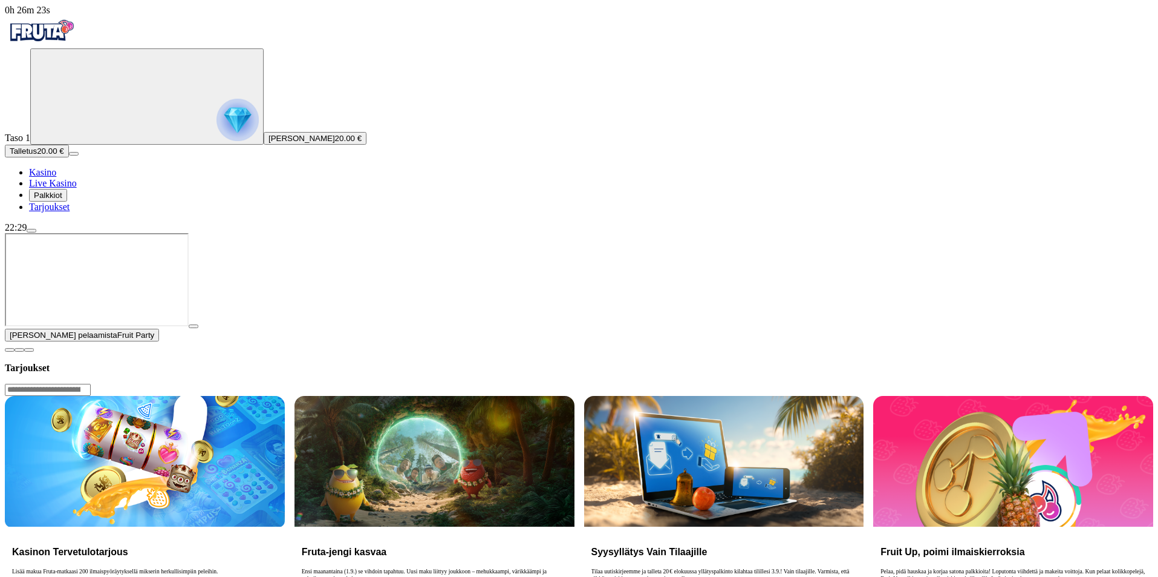
click at [62, 200] on span "Palkkiot" at bounding box center [48, 195] width 28 height 9
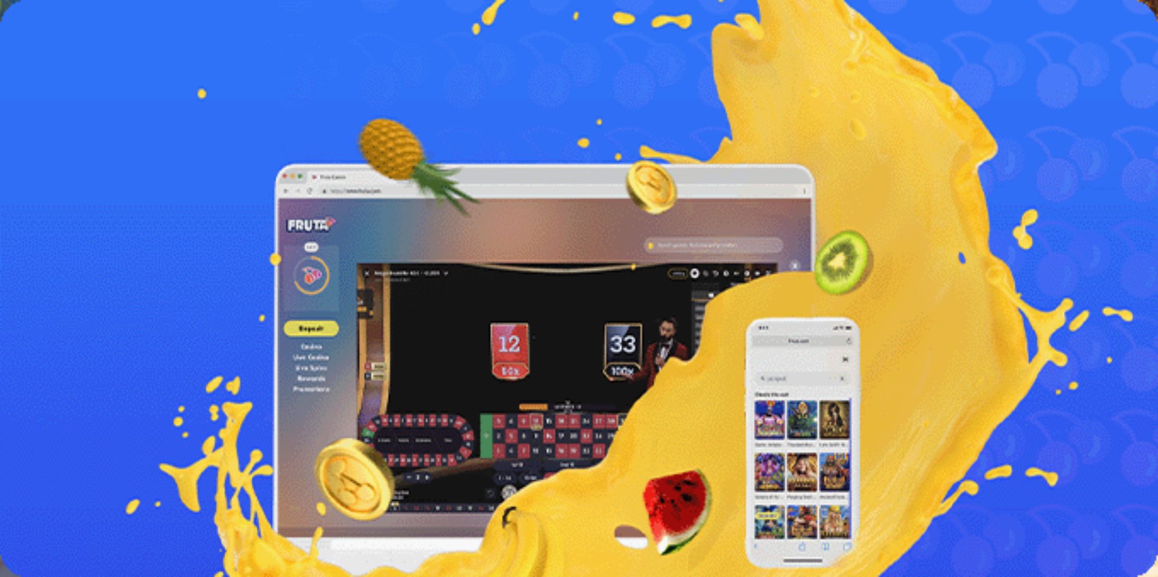
click at [40, 338] on link "Lue lisää" at bounding box center [22, 343] width 35 height 10
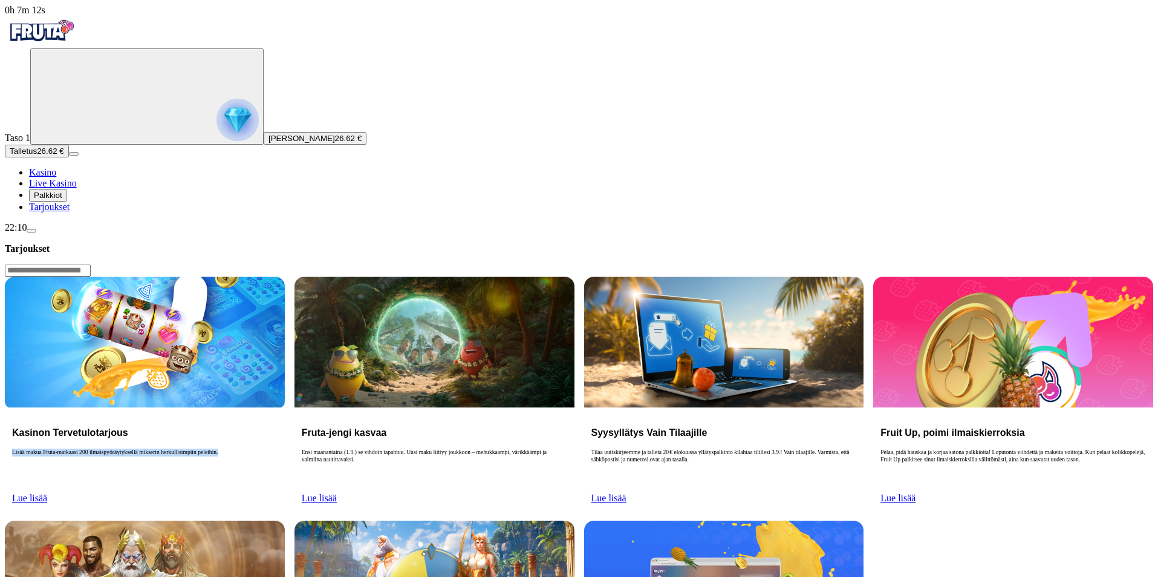
drag, startPoint x: 260, startPoint y: 209, endPoint x: 320, endPoint y: 226, distance: 62.8
click at [278, 448] on p "Lisää makua Fruta-matkaasi 200 ilmaispyöräytyksellä mikserin herkullisimpiin pe…" at bounding box center [145, 467] width 266 height 39
